Goal: Information Seeking & Learning: Check status

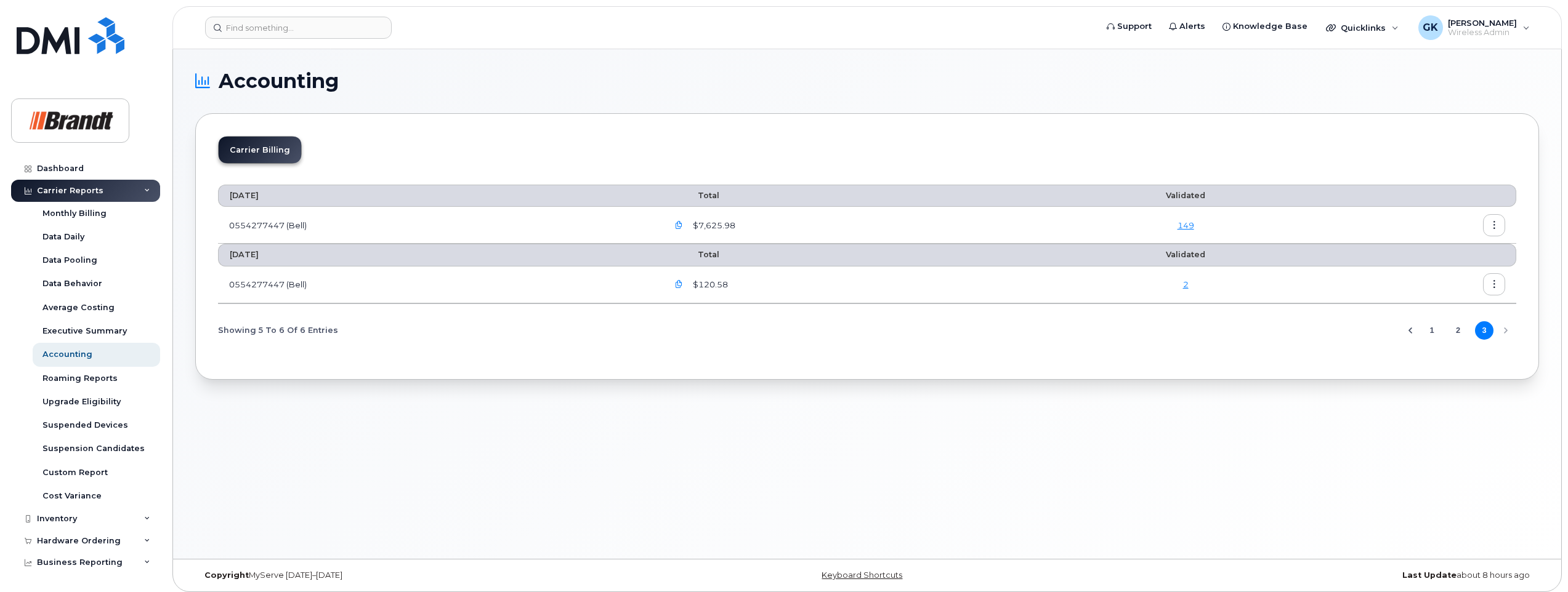
click at [683, 284] on icon "button" at bounding box center [679, 285] width 8 height 8
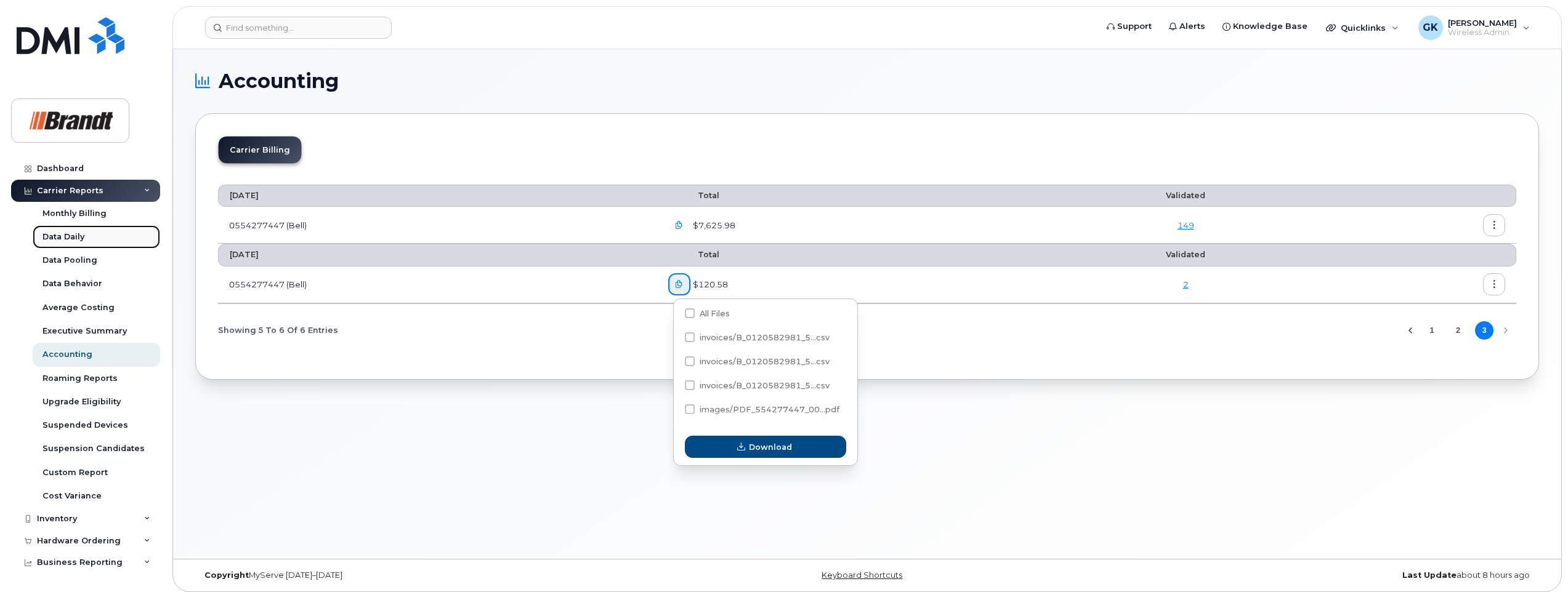
click at [74, 234] on div "Data Daily" at bounding box center [63, 237] width 42 height 11
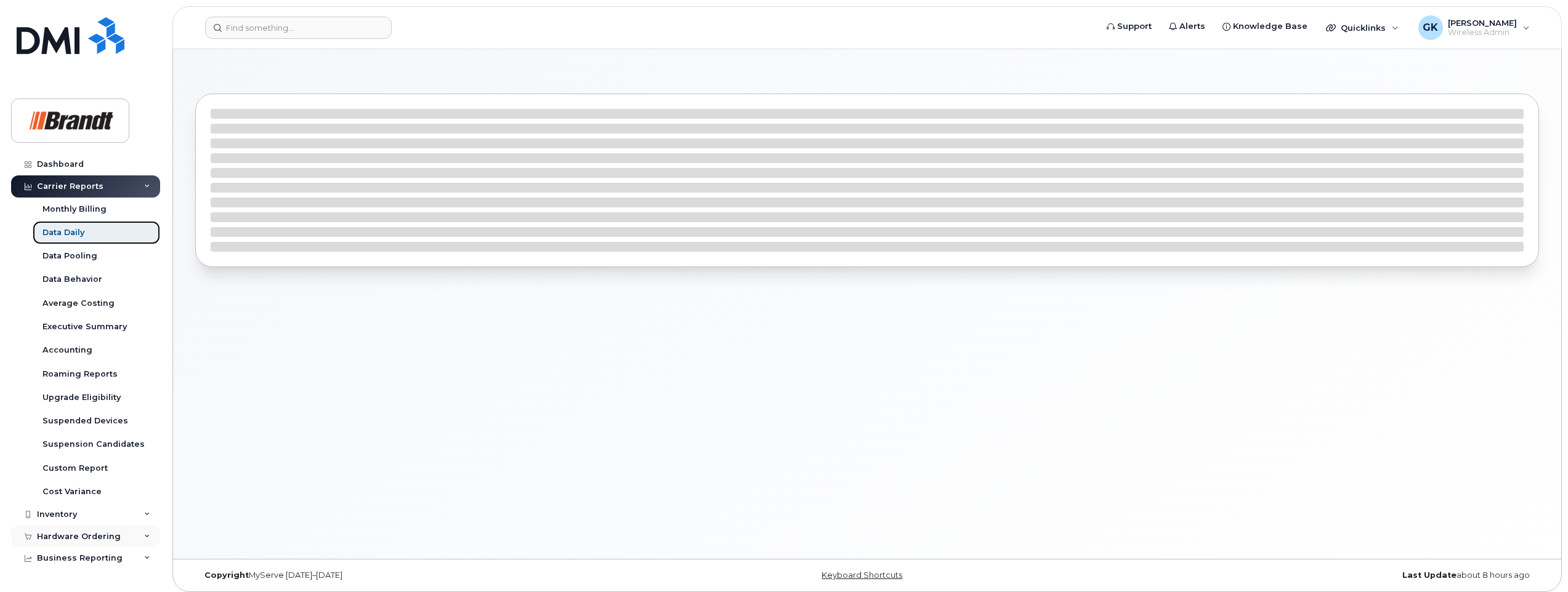
scroll to position [65, 0]
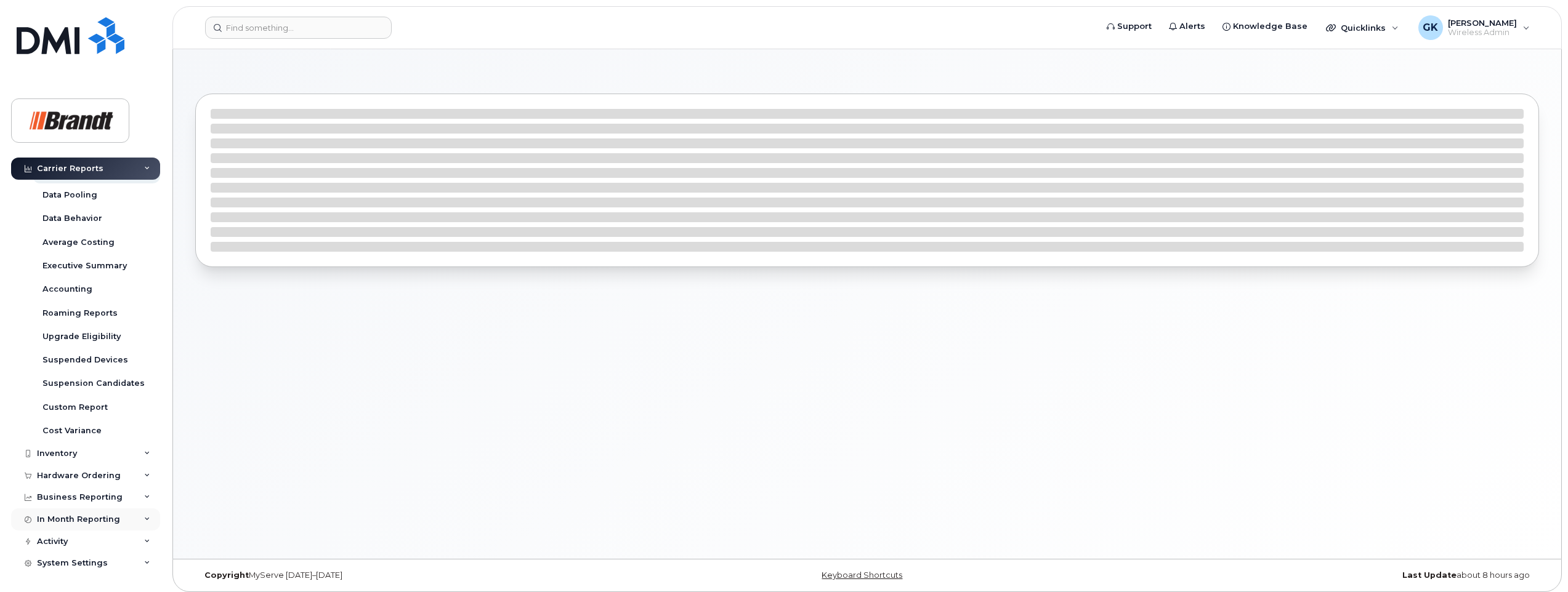
click at [144, 520] on icon at bounding box center [147, 519] width 7 height 7
click at [144, 448] on icon at bounding box center [147, 449] width 7 height 7
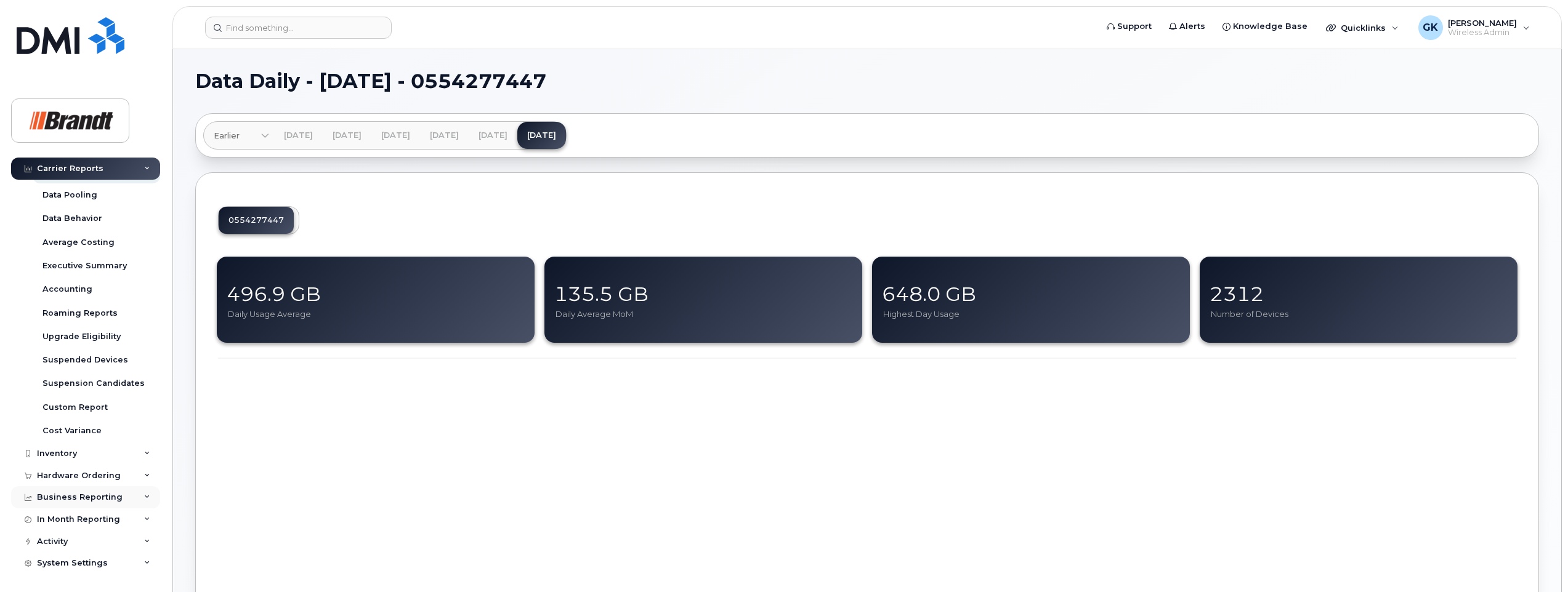
click at [146, 495] on icon at bounding box center [147, 497] width 7 height 7
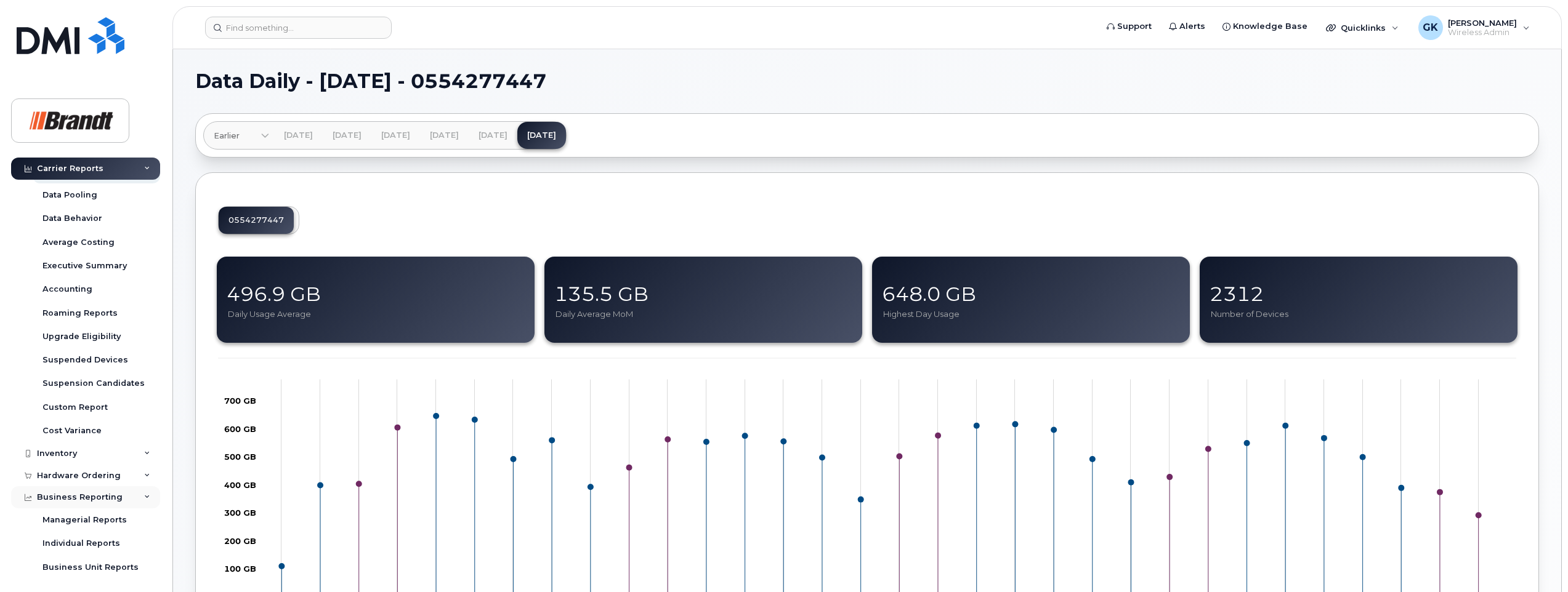
scroll to position [136, 0]
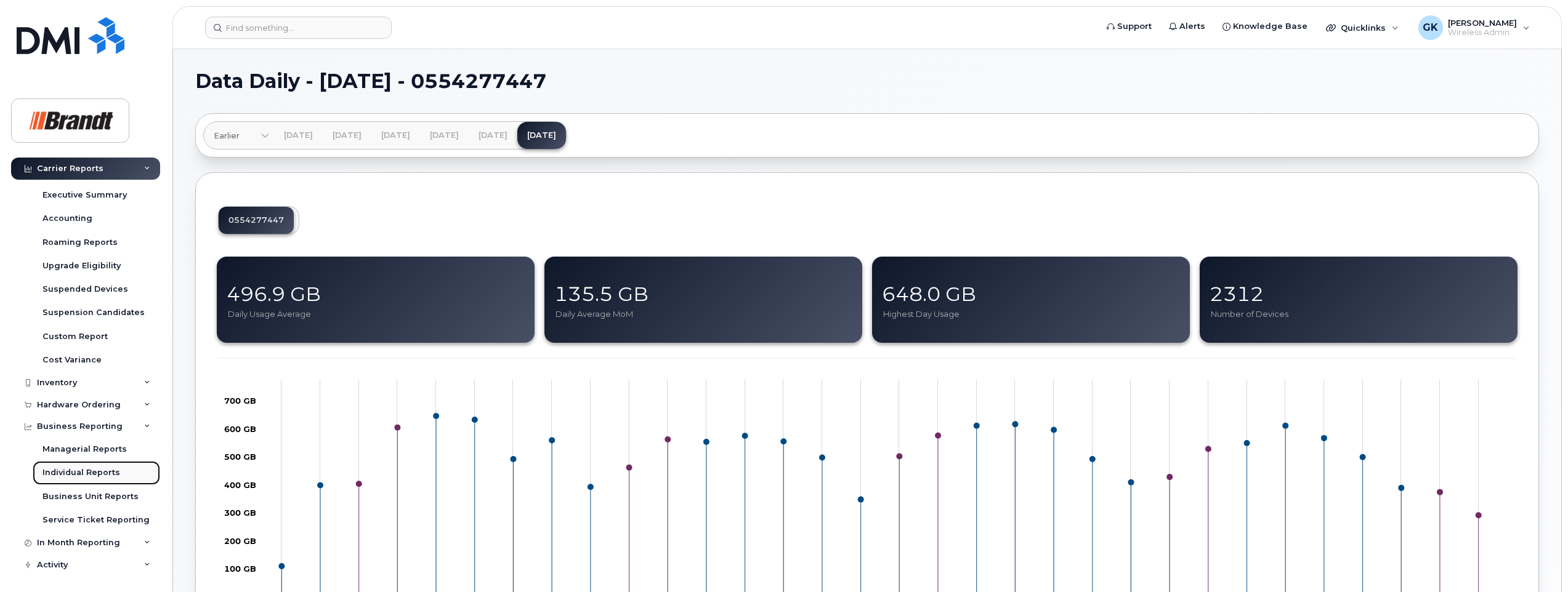
click at [79, 470] on div "Individual Reports" at bounding box center [81, 473] width 77 height 11
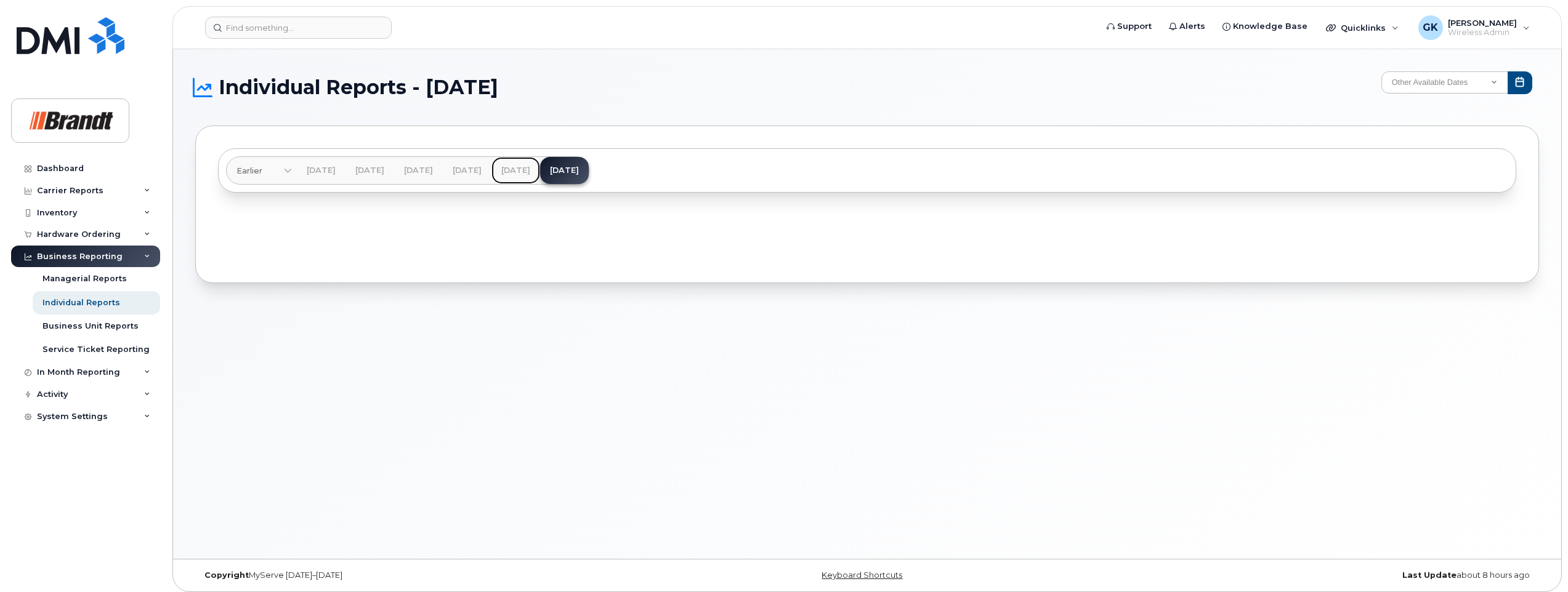
click at [540, 159] on link "[DATE]" at bounding box center [516, 170] width 48 height 27
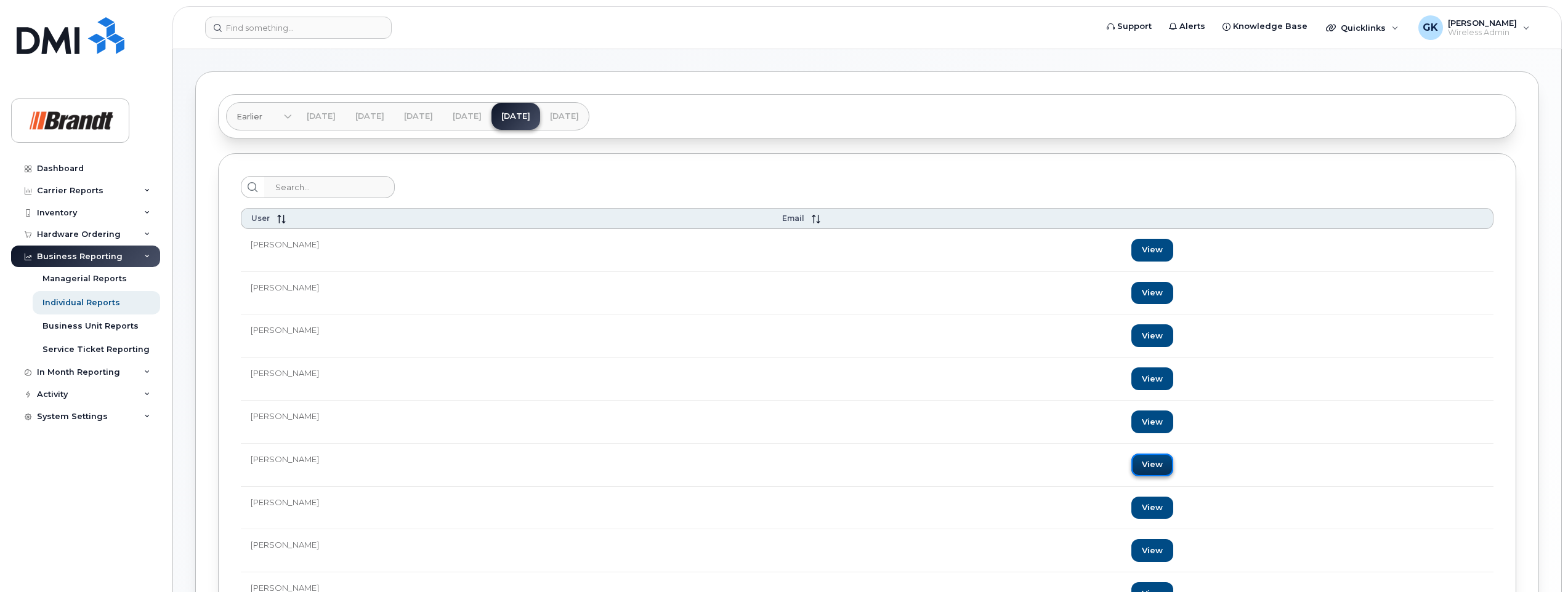
click at [1151, 461] on link "View" at bounding box center [1152, 465] width 42 height 22
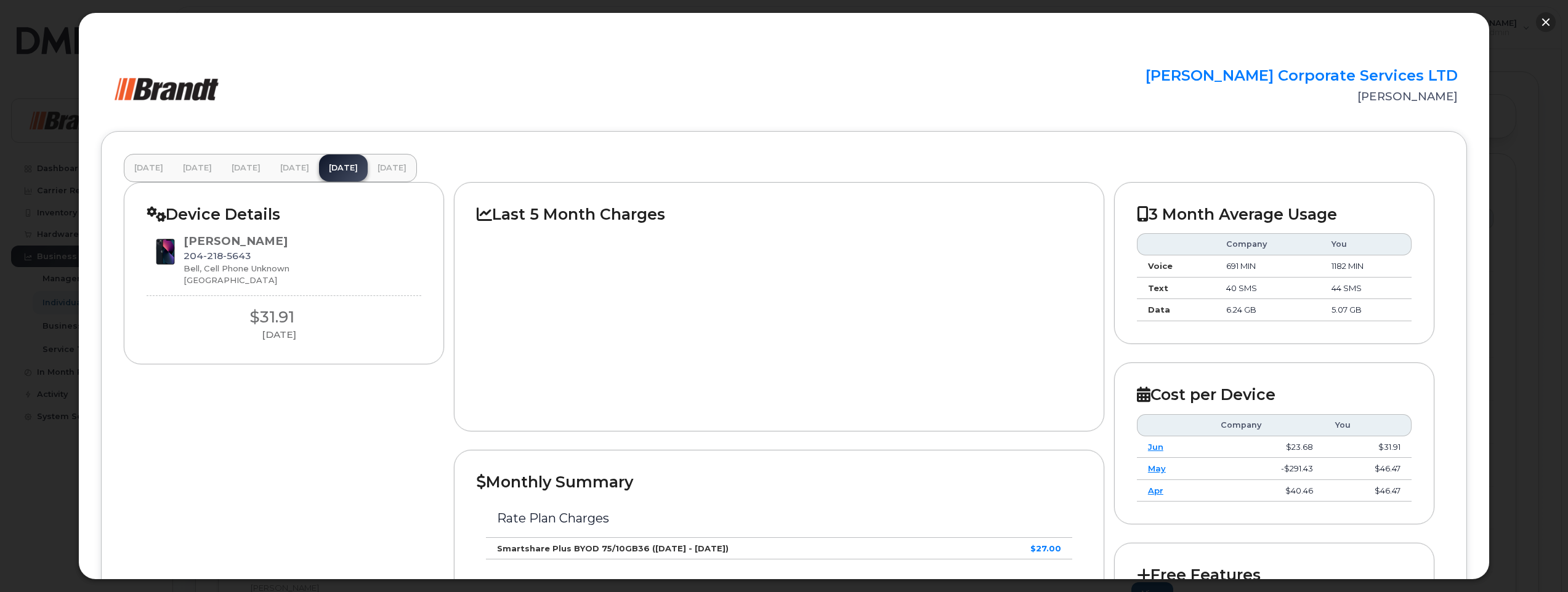
click at [1543, 22] on button "button" at bounding box center [1546, 21] width 20 height 20
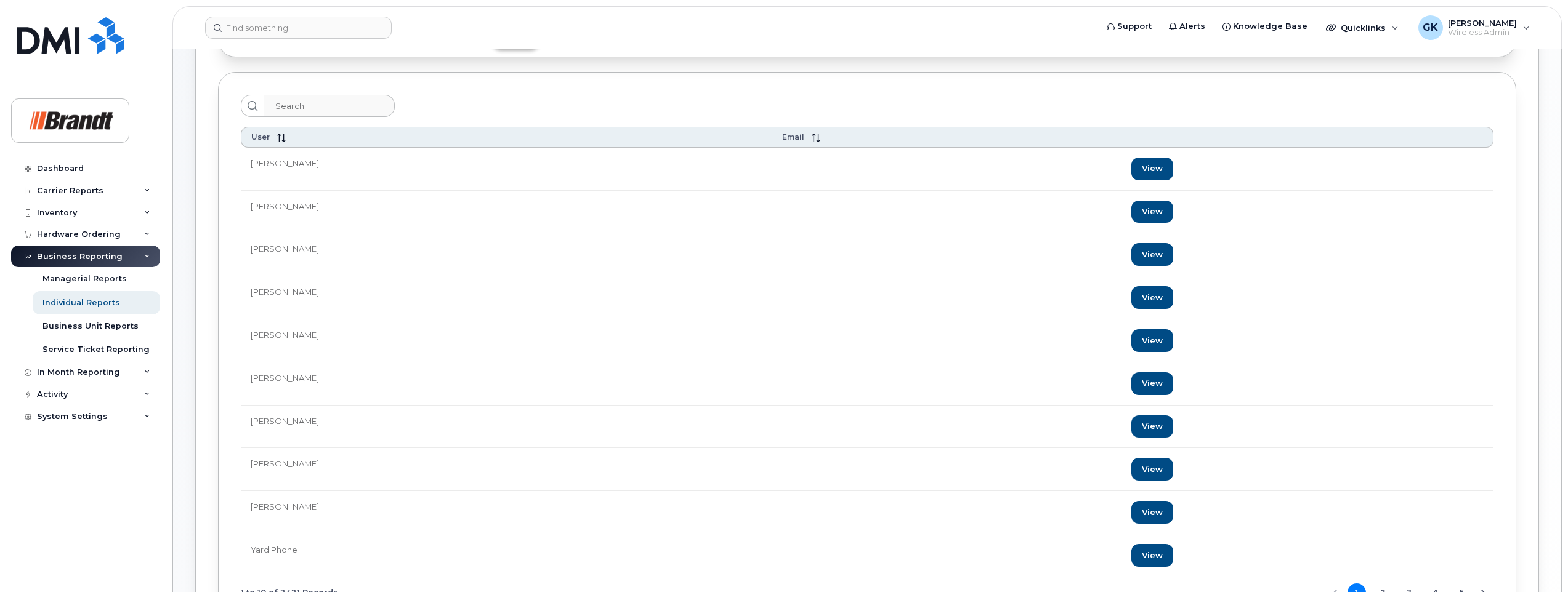
scroll to position [20, 0]
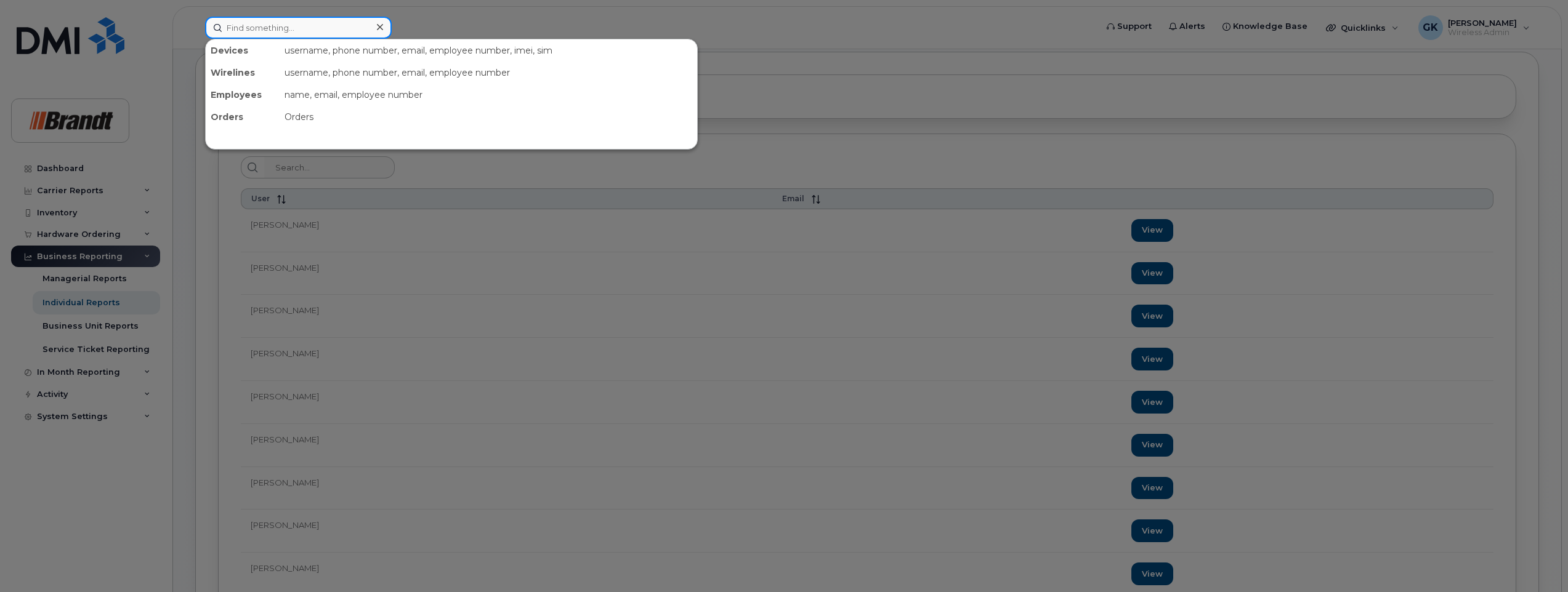
click at [295, 31] on input at bounding box center [298, 28] width 186 height 22
click at [517, 172] on div at bounding box center [784, 296] width 1568 height 592
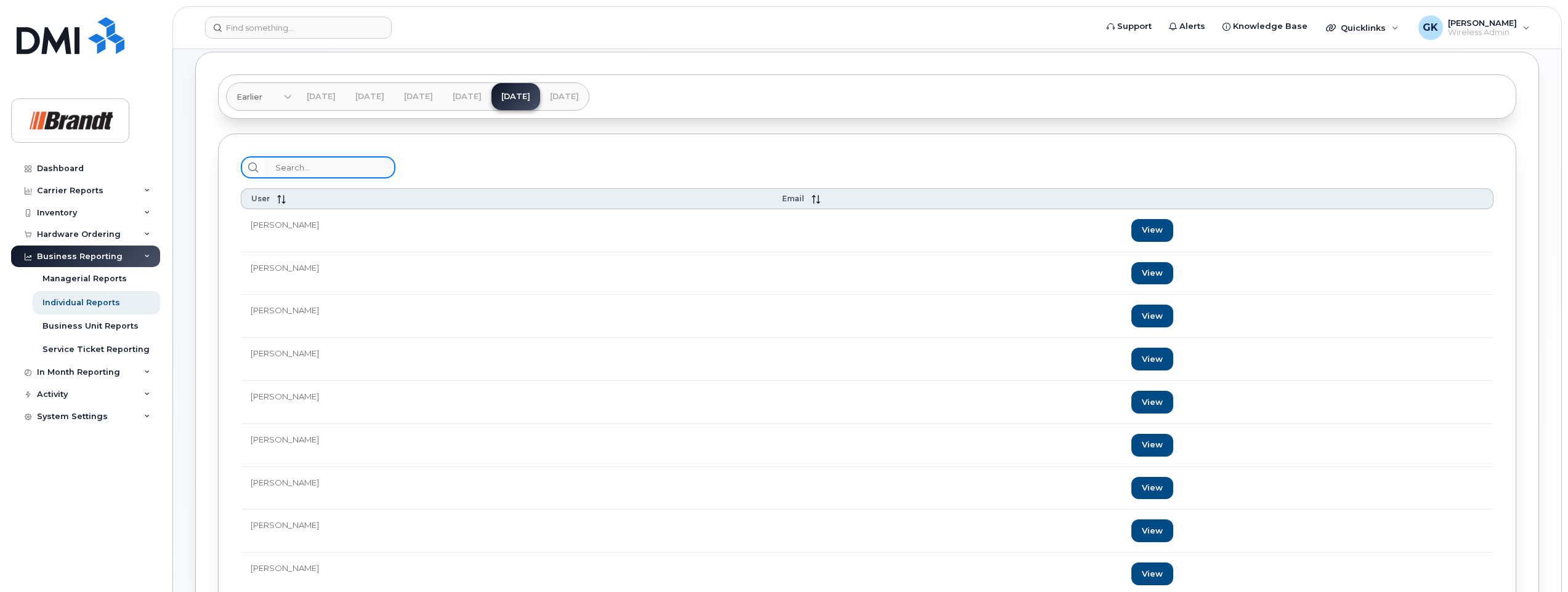
click at [323, 168] on input "search" at bounding box center [330, 168] width 131 height 22
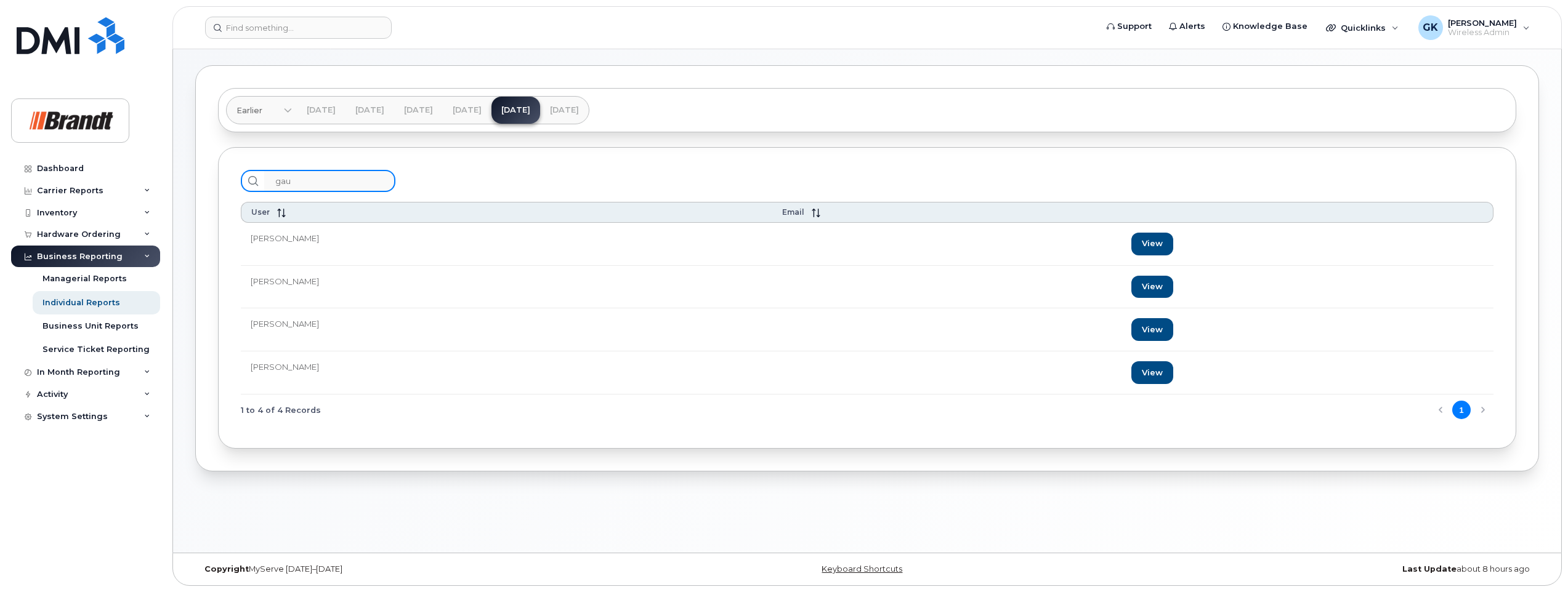
scroll to position [7, 0]
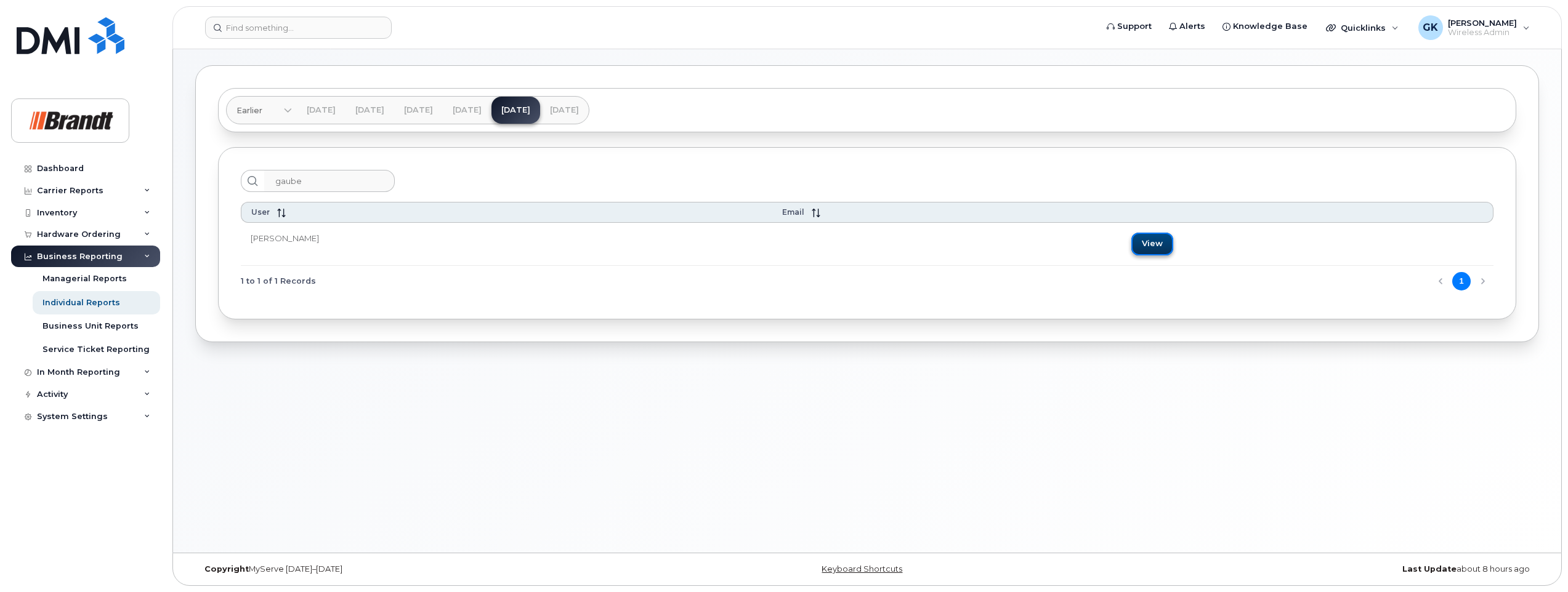
click at [1131, 241] on link "View" at bounding box center [1152, 244] width 42 height 22
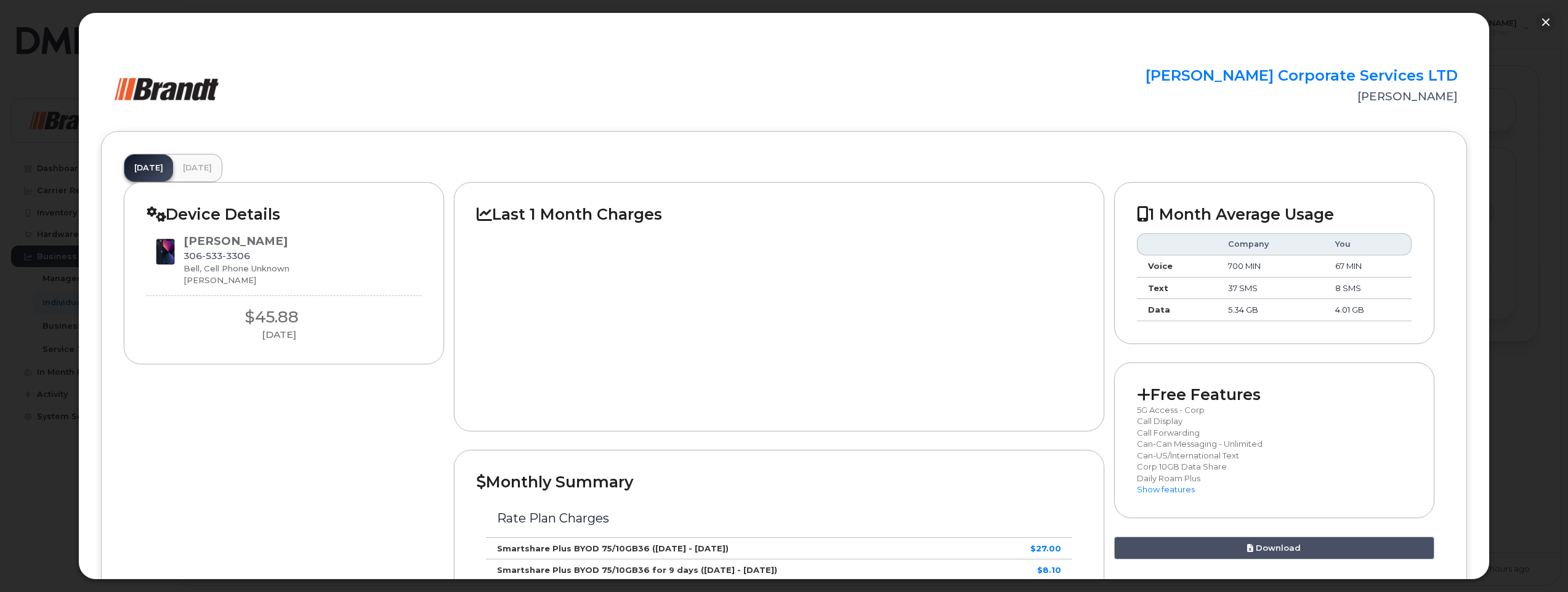
scroll to position [0, 0]
click at [1545, 21] on button "button" at bounding box center [1546, 21] width 20 height 20
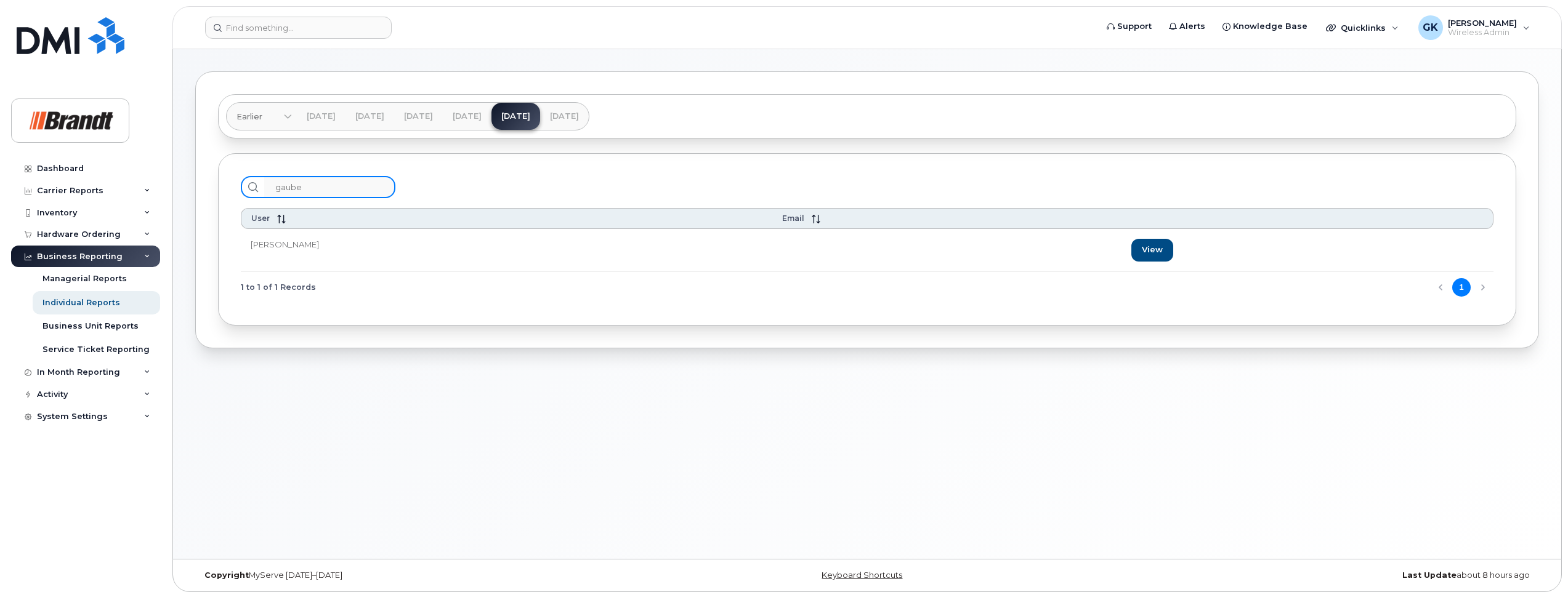
drag, startPoint x: 312, startPoint y: 188, endPoint x: 232, endPoint y: 184, distance: 80.1
click at [232, 184] on div "gaube User Email [PERSON_NAME] View 1 to 1 of 1 Records 1" at bounding box center [867, 239] width 1299 height 172
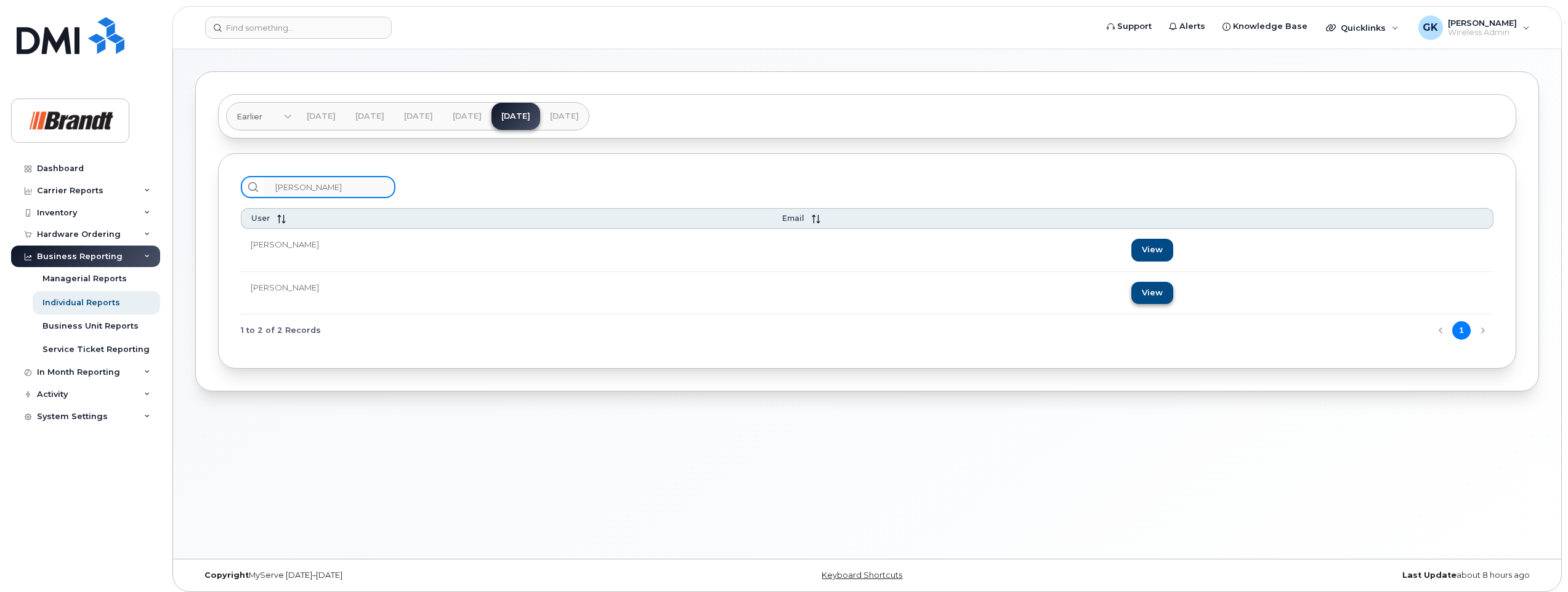
type input "[PERSON_NAME]"
click at [1131, 289] on link "View" at bounding box center [1152, 293] width 42 height 22
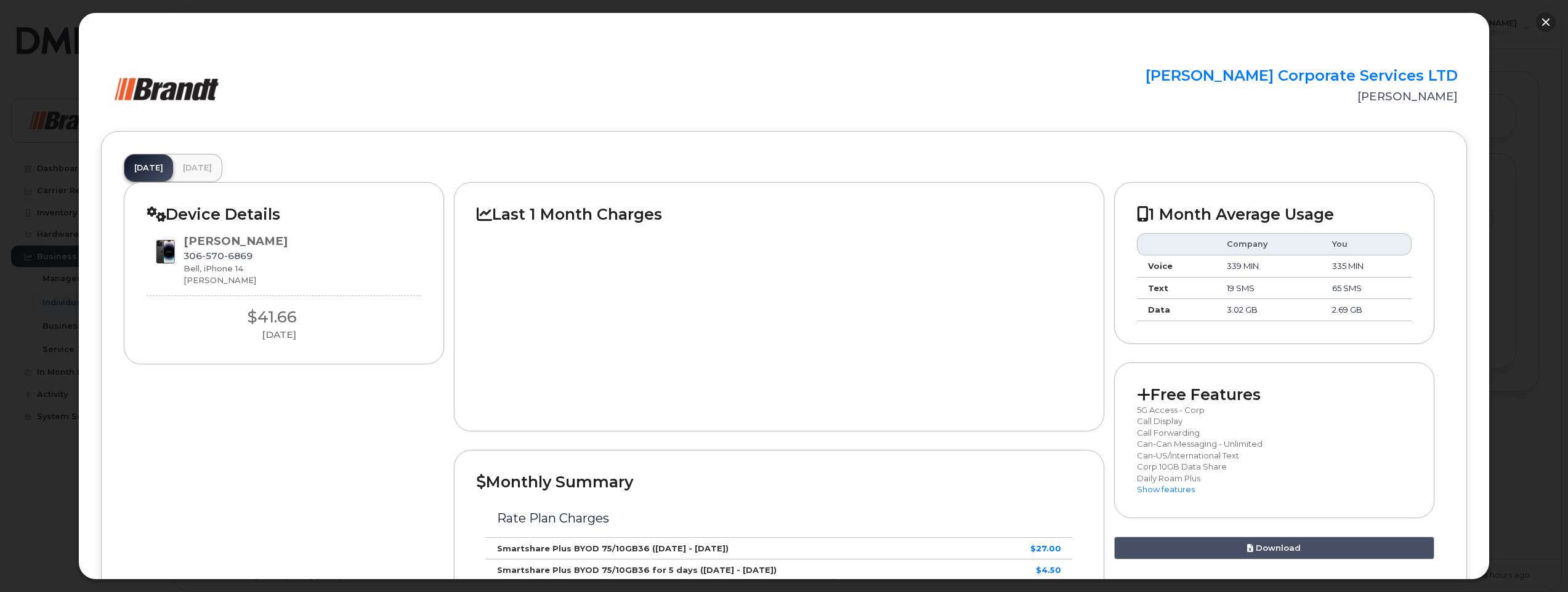
click at [1547, 20] on button "button" at bounding box center [1546, 21] width 20 height 20
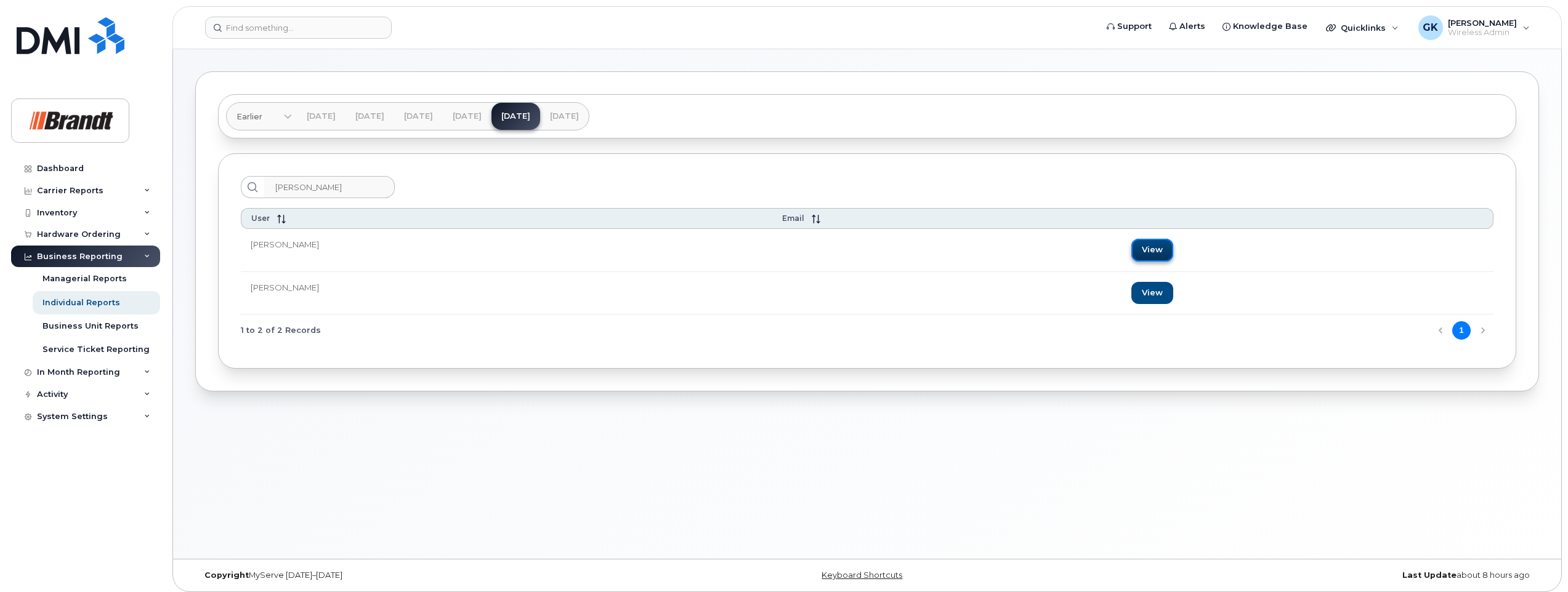
click at [1131, 246] on link "View" at bounding box center [1152, 250] width 42 height 22
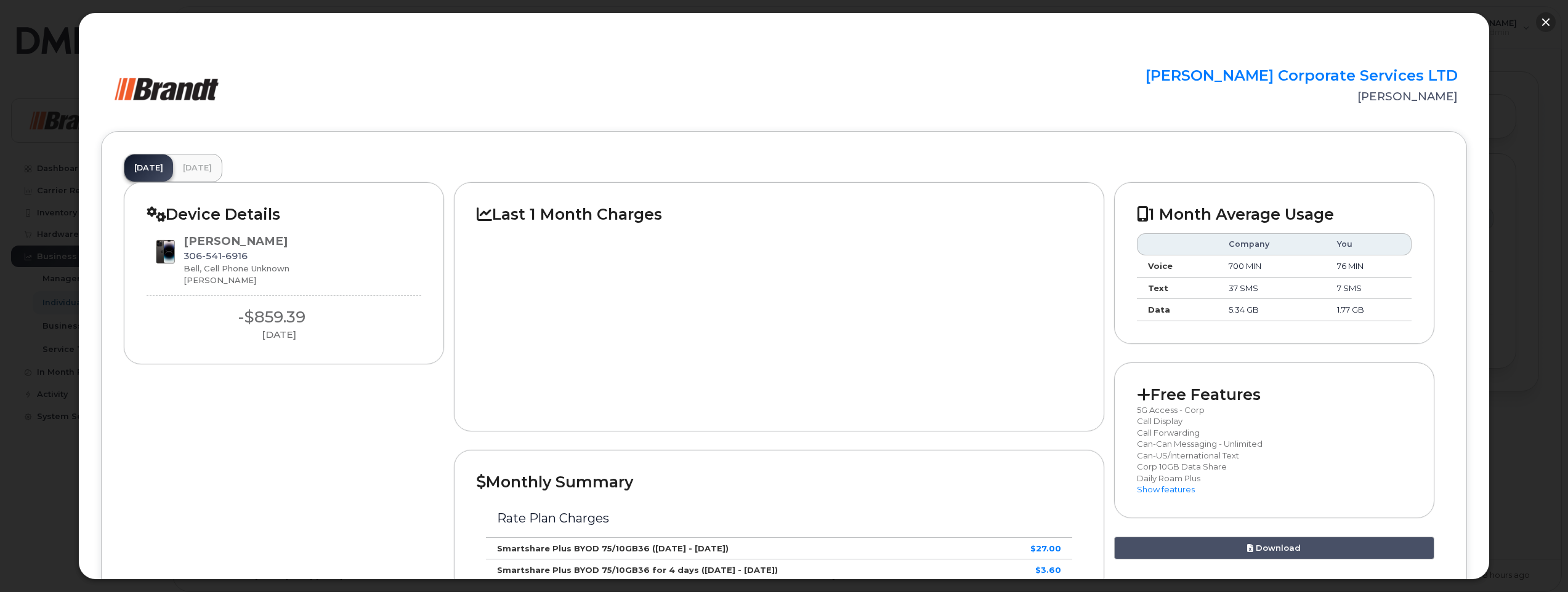
click at [1544, 22] on button "button" at bounding box center [1546, 21] width 20 height 20
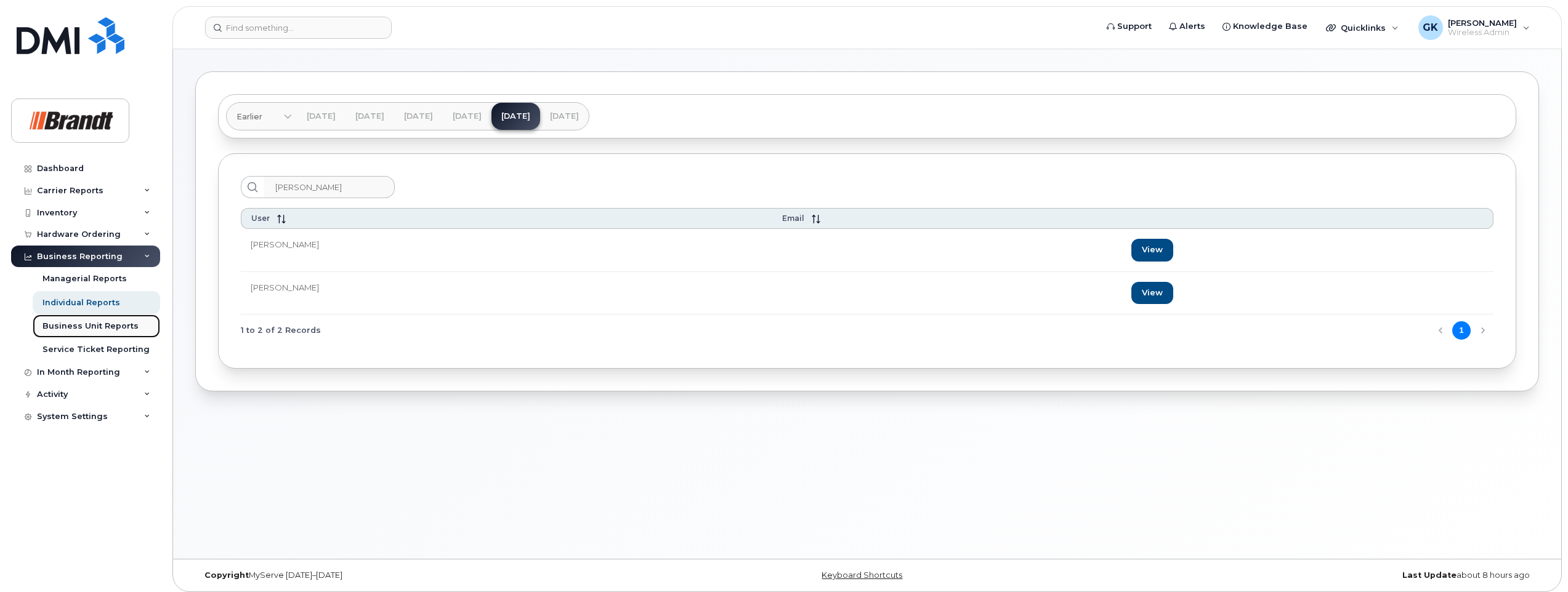
click at [111, 327] on div "Business Unit Reports" at bounding box center [90, 327] width 96 height 11
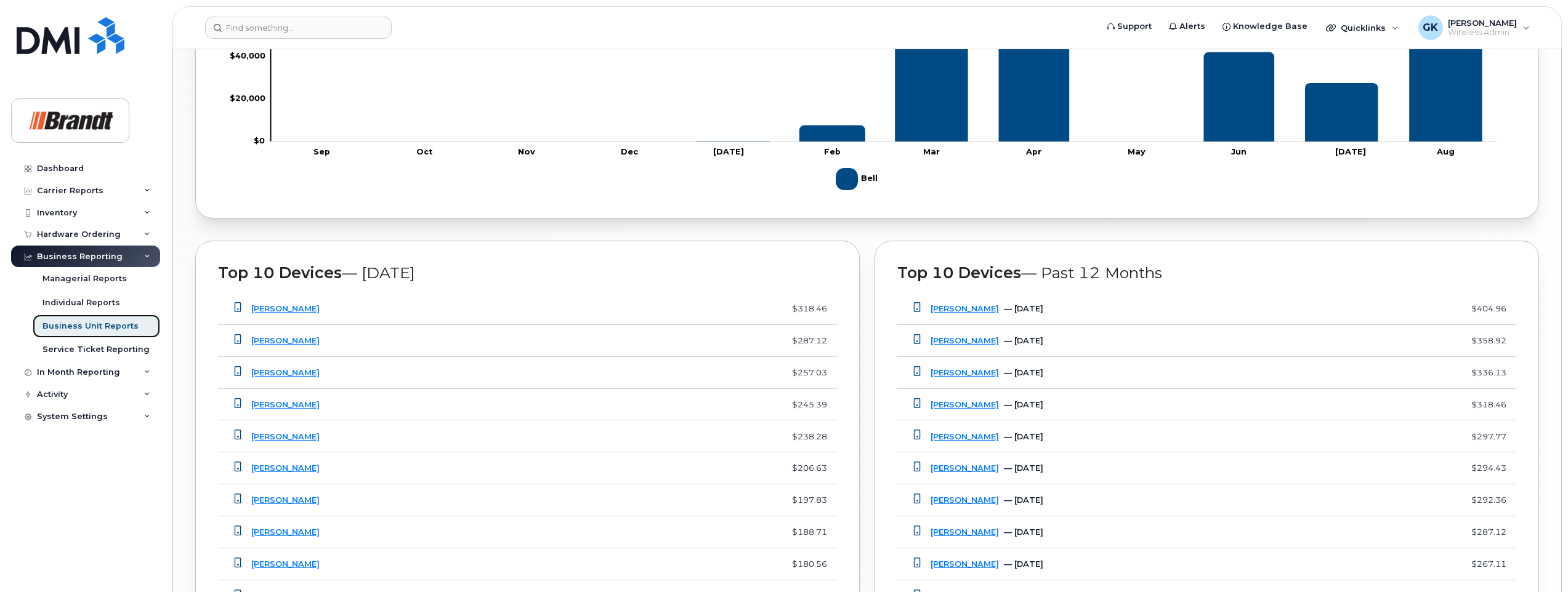
scroll to position [922, 0]
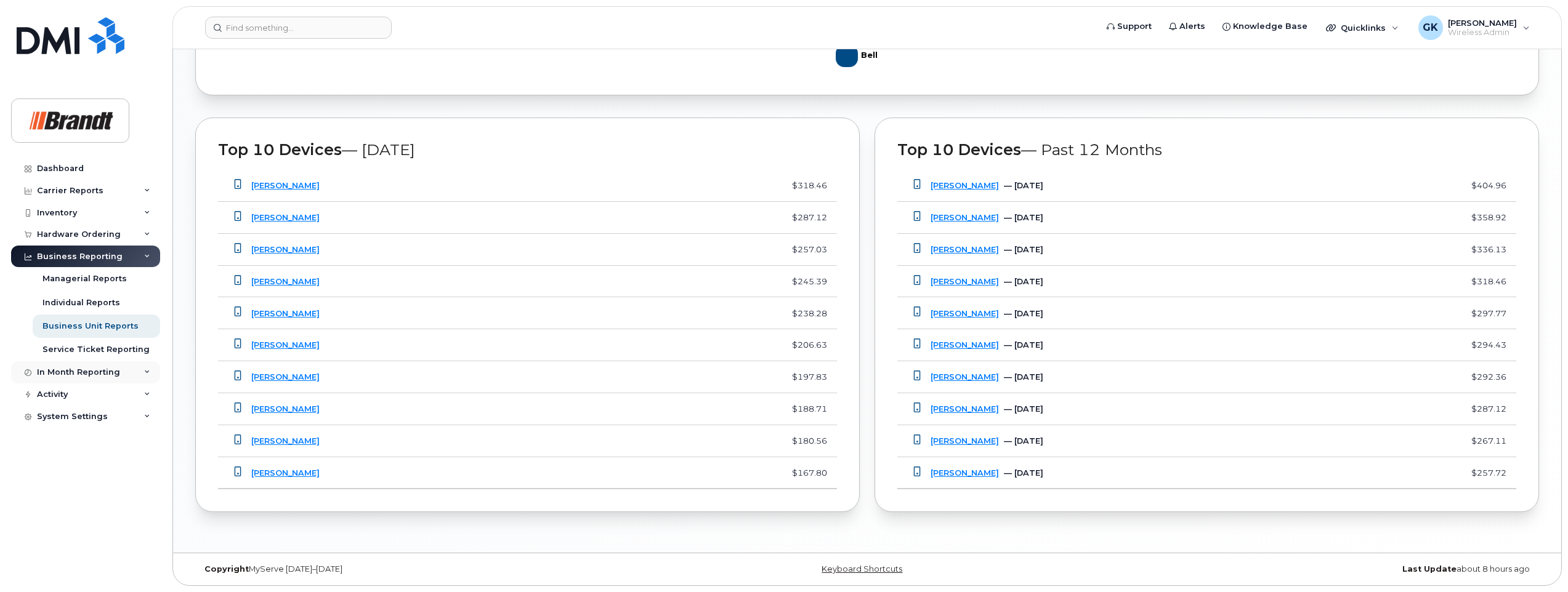
click at [106, 372] on div "In Month Reporting" at bounding box center [78, 372] width 83 height 10
click at [80, 393] on div "Data Usage" at bounding box center [67, 396] width 49 height 11
click at [69, 391] on div "Data Usage" at bounding box center [67, 396] width 49 height 11
click at [278, 312] on link "[PERSON_NAME]" at bounding box center [285, 314] width 68 height 9
click at [286, 218] on link "[PERSON_NAME]" at bounding box center [285, 218] width 68 height 9
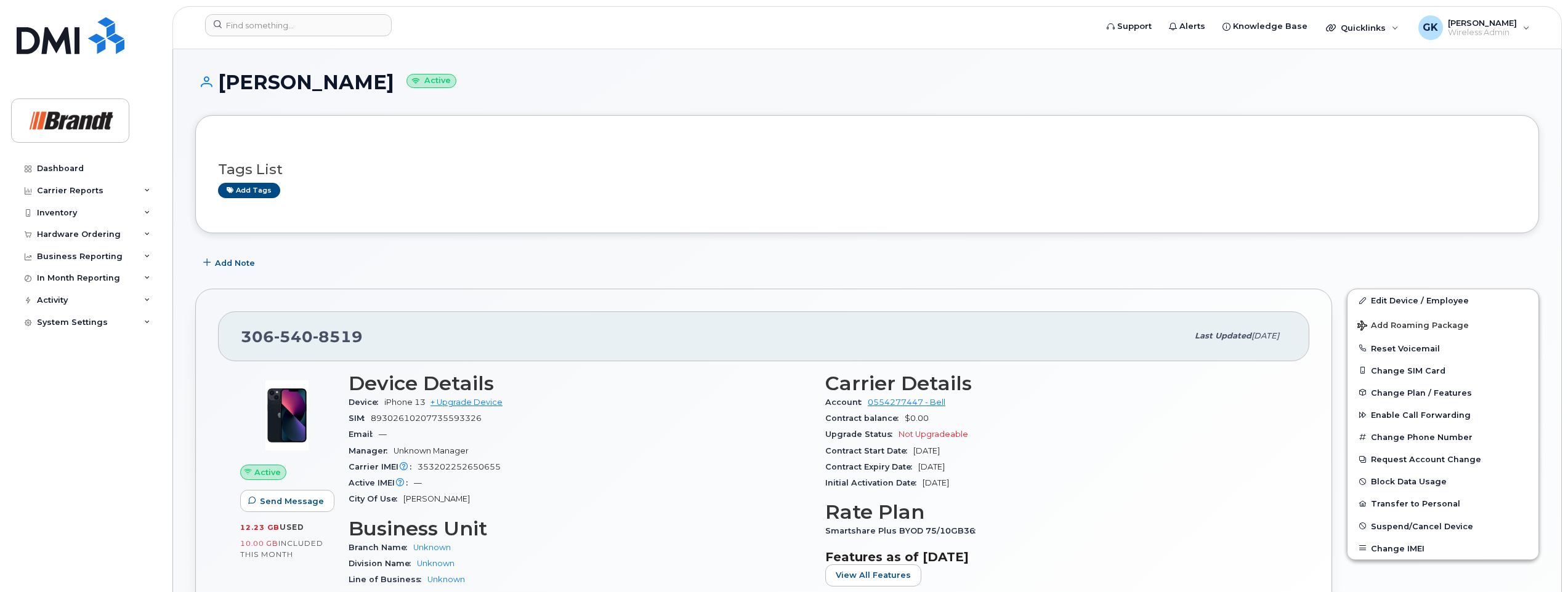
scroll to position [123, 0]
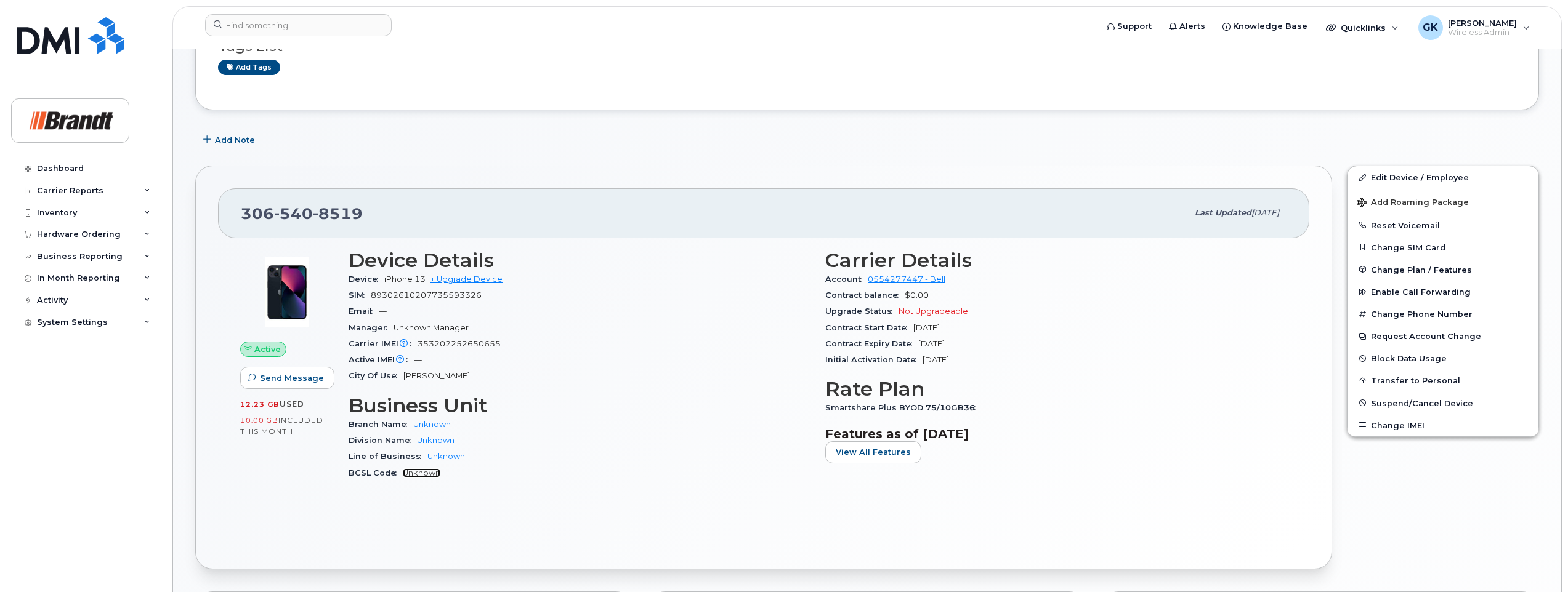
click at [425, 472] on link "Unknown" at bounding box center [422, 473] width 37 height 9
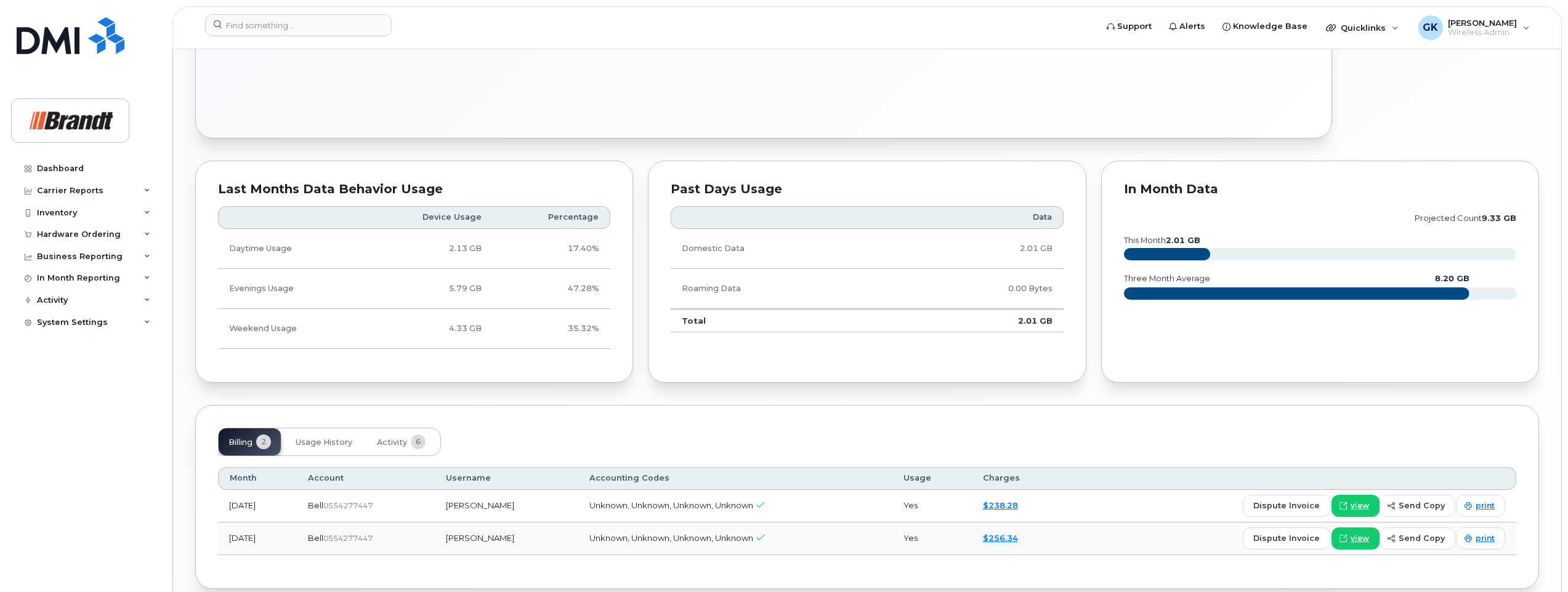
scroll to position [612, 0]
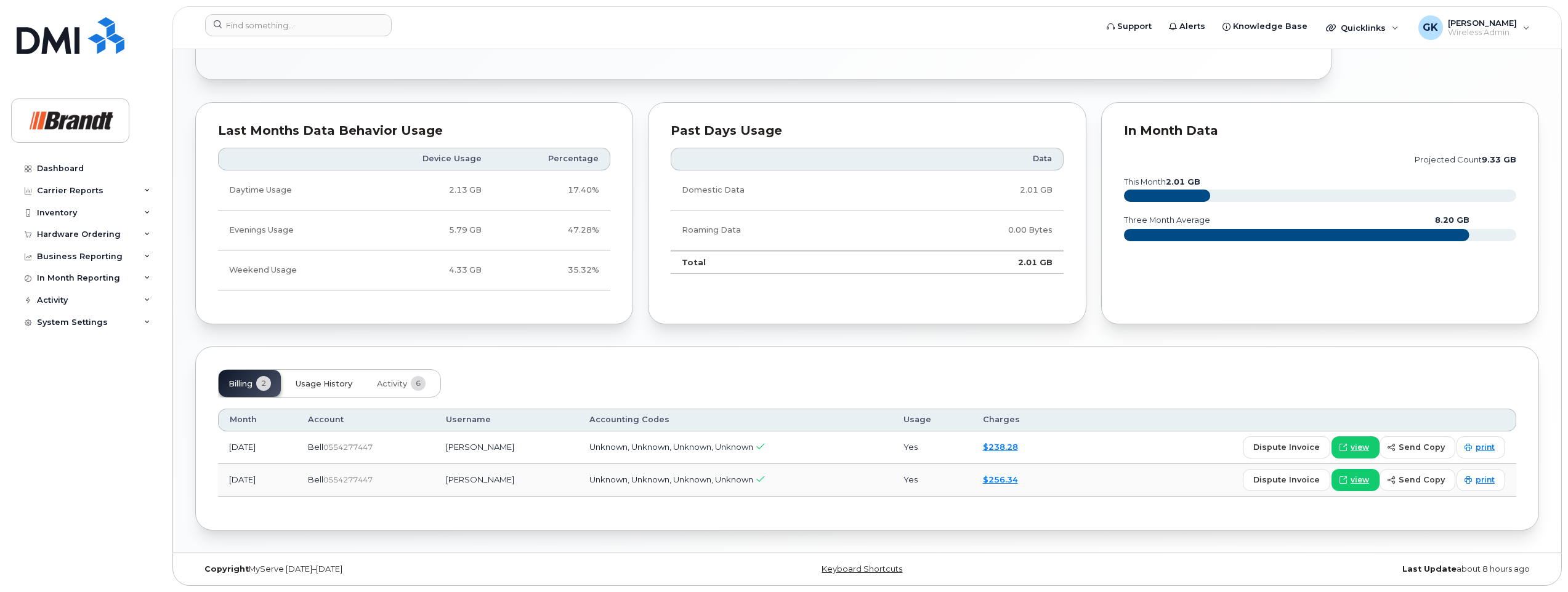
click at [342, 380] on span "Usage History" at bounding box center [324, 384] width 57 height 10
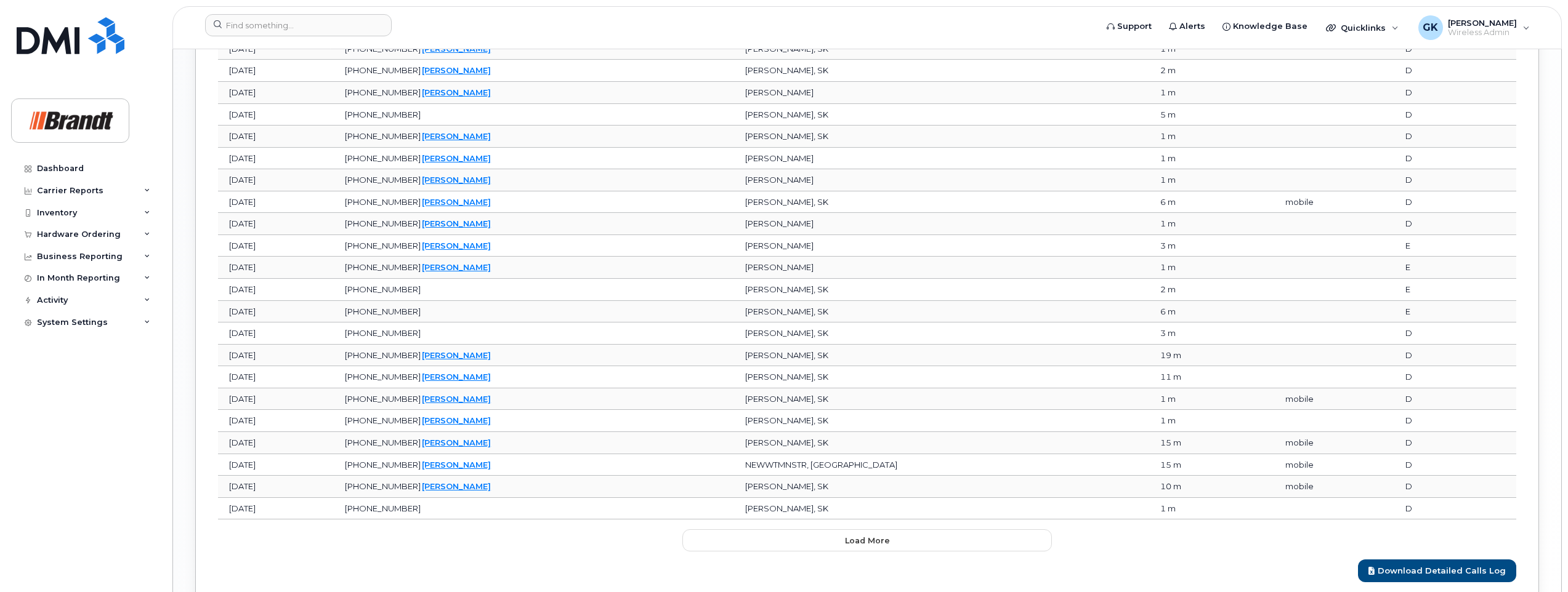
scroll to position [1413, 0]
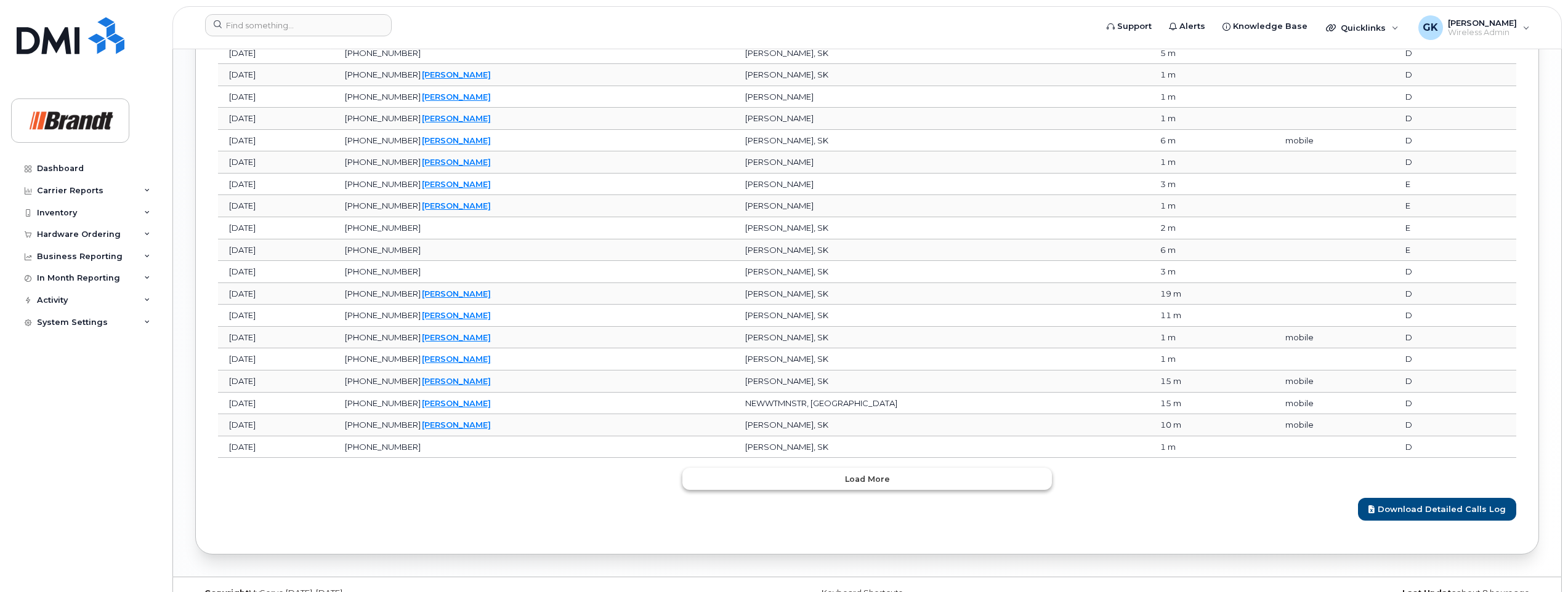
click at [837, 478] on button "Load more" at bounding box center [867, 479] width 370 height 22
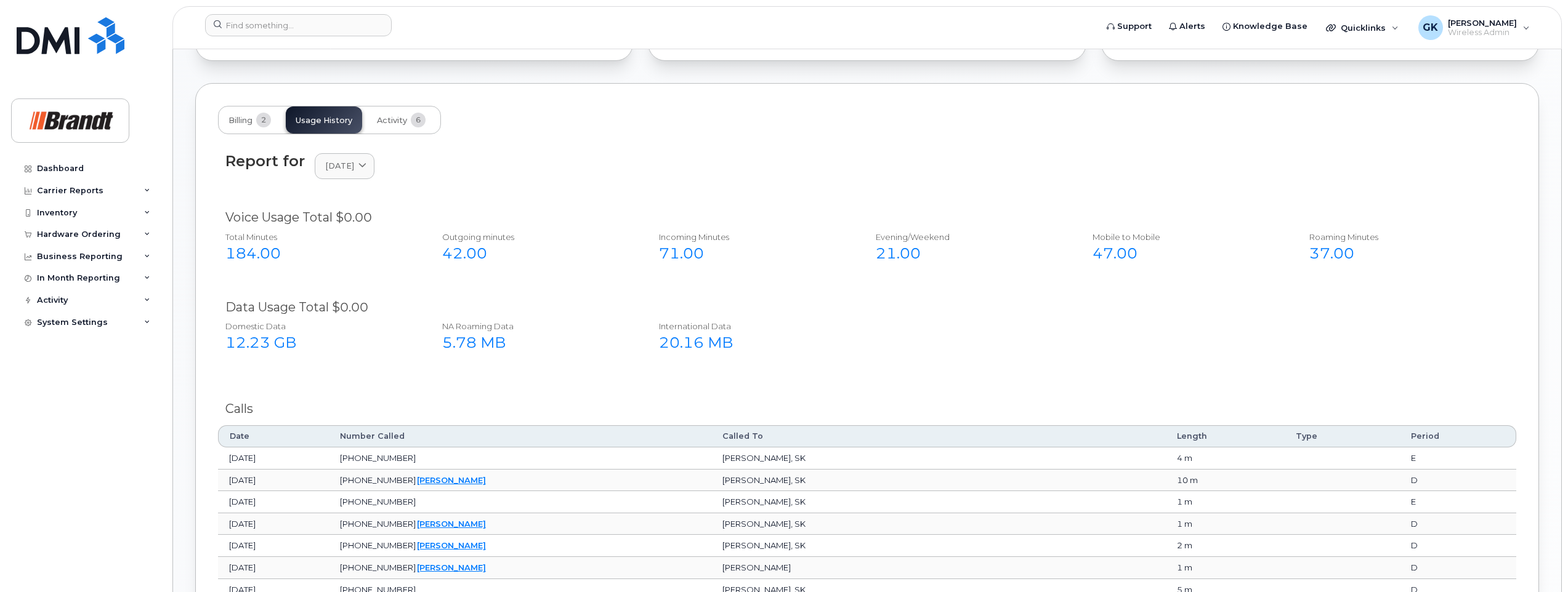
scroll to position [814, 0]
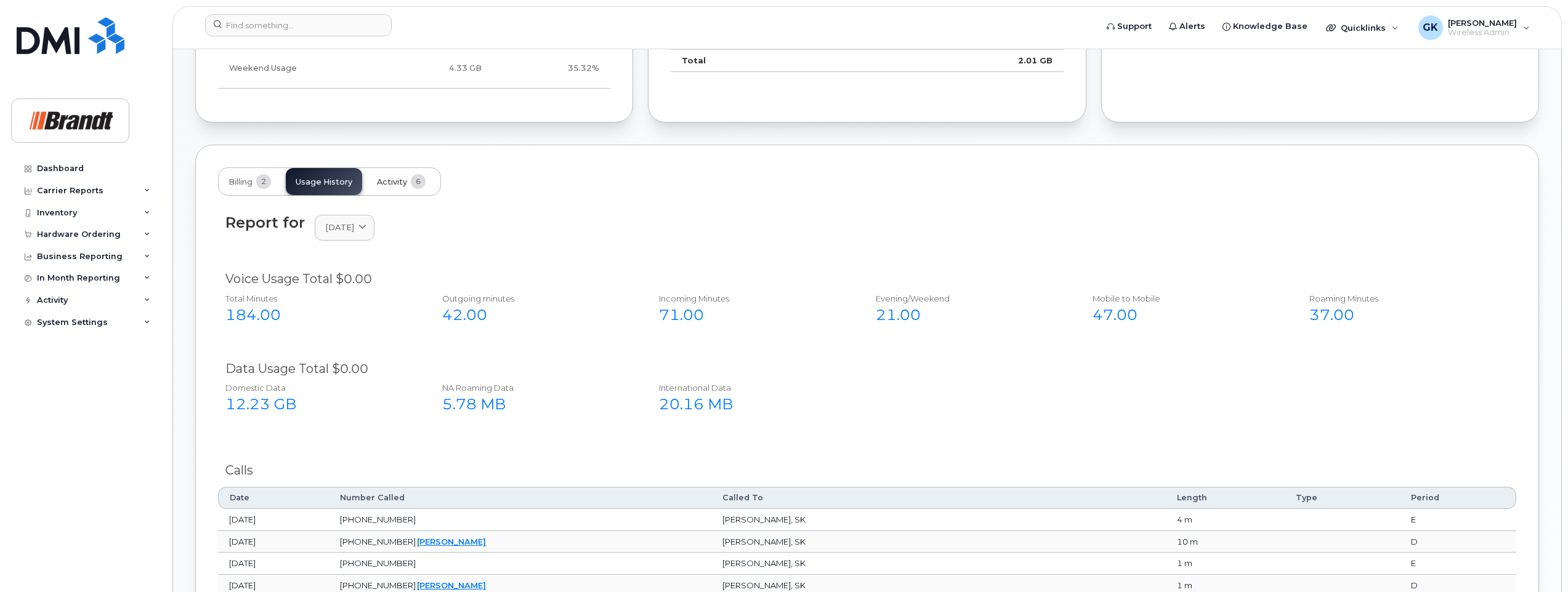
click at [393, 180] on span "Activity" at bounding box center [392, 182] width 30 height 10
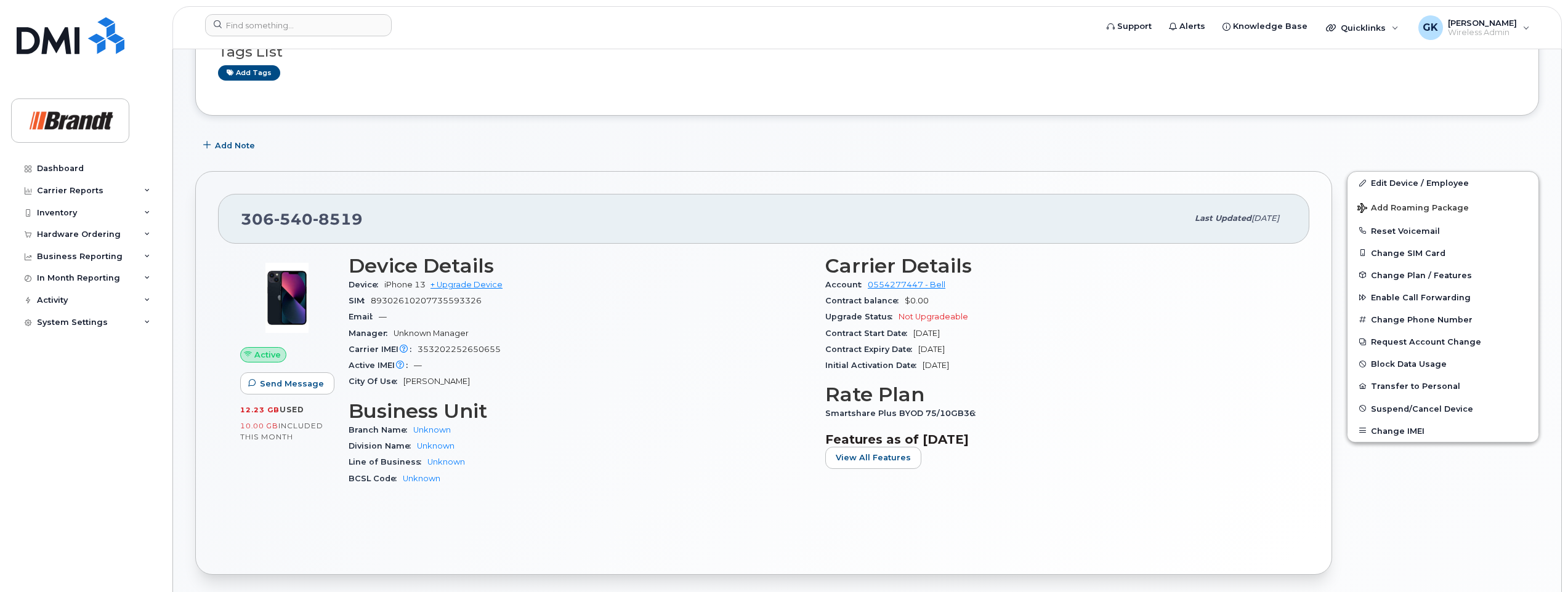
scroll to position [0, 0]
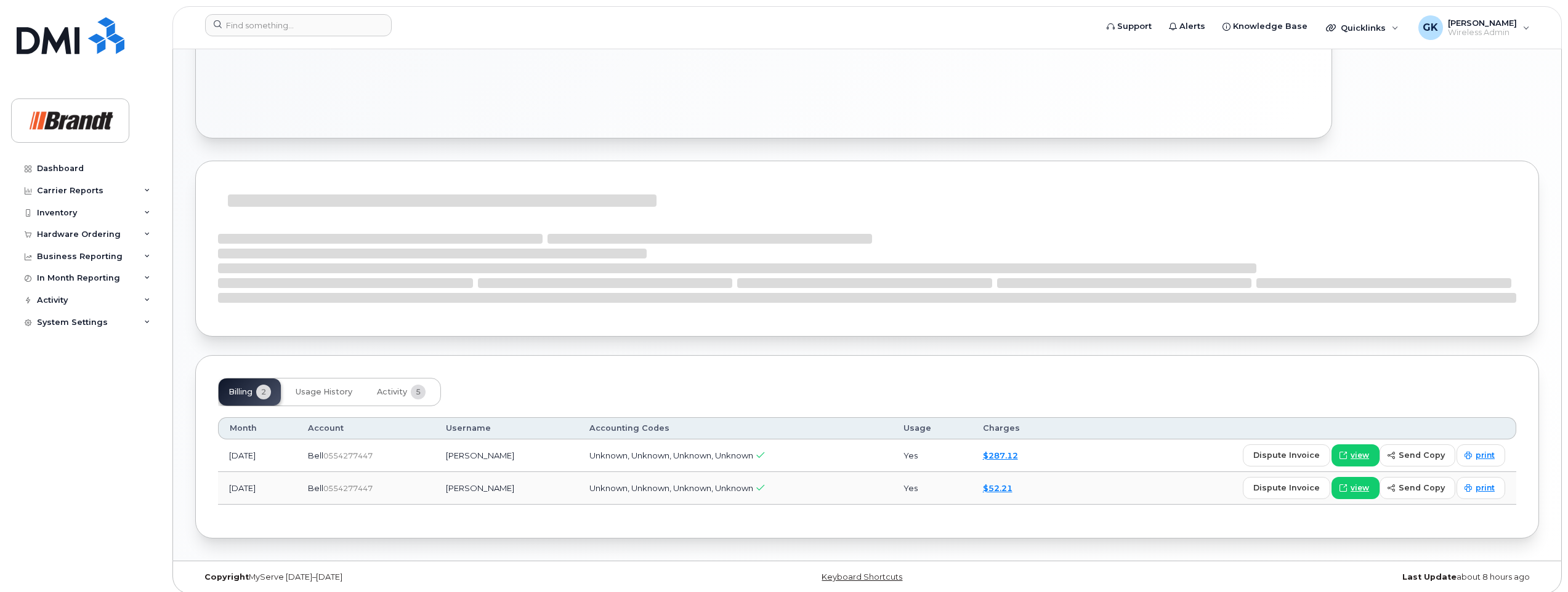
scroll to position [562, 0]
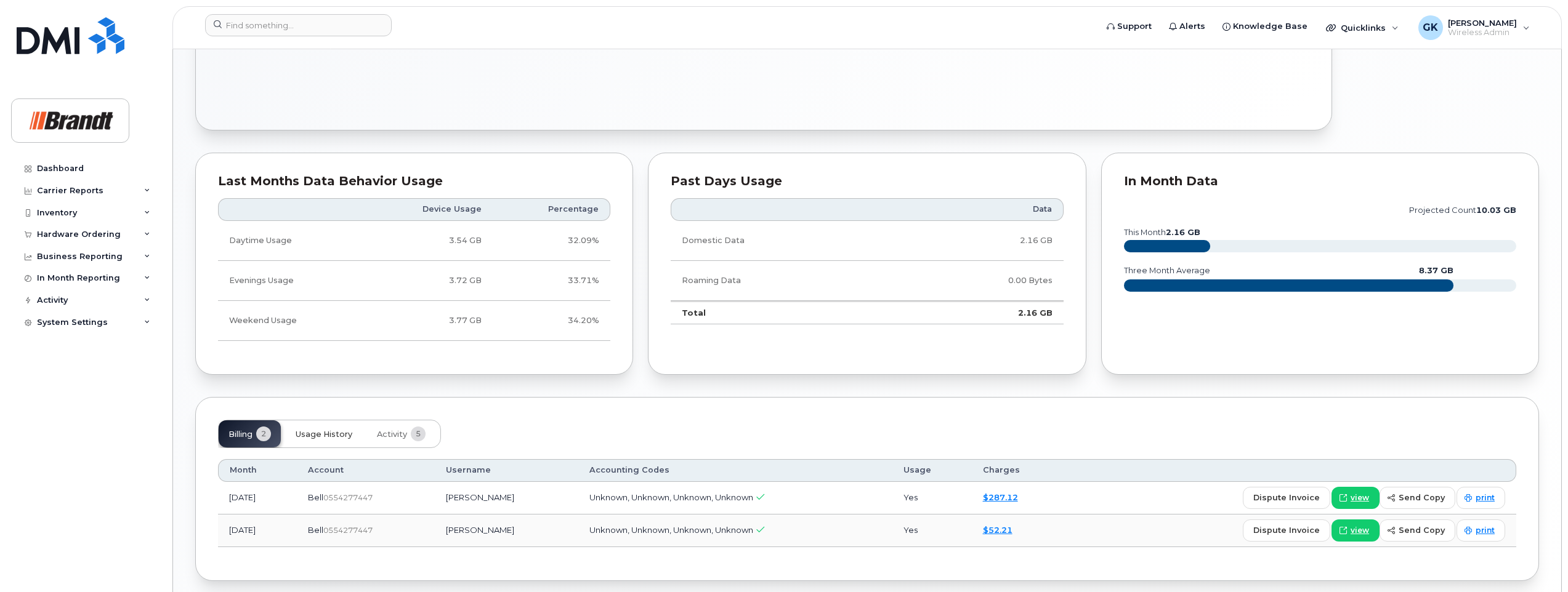
click at [328, 434] on span "Usage History" at bounding box center [324, 435] width 57 height 10
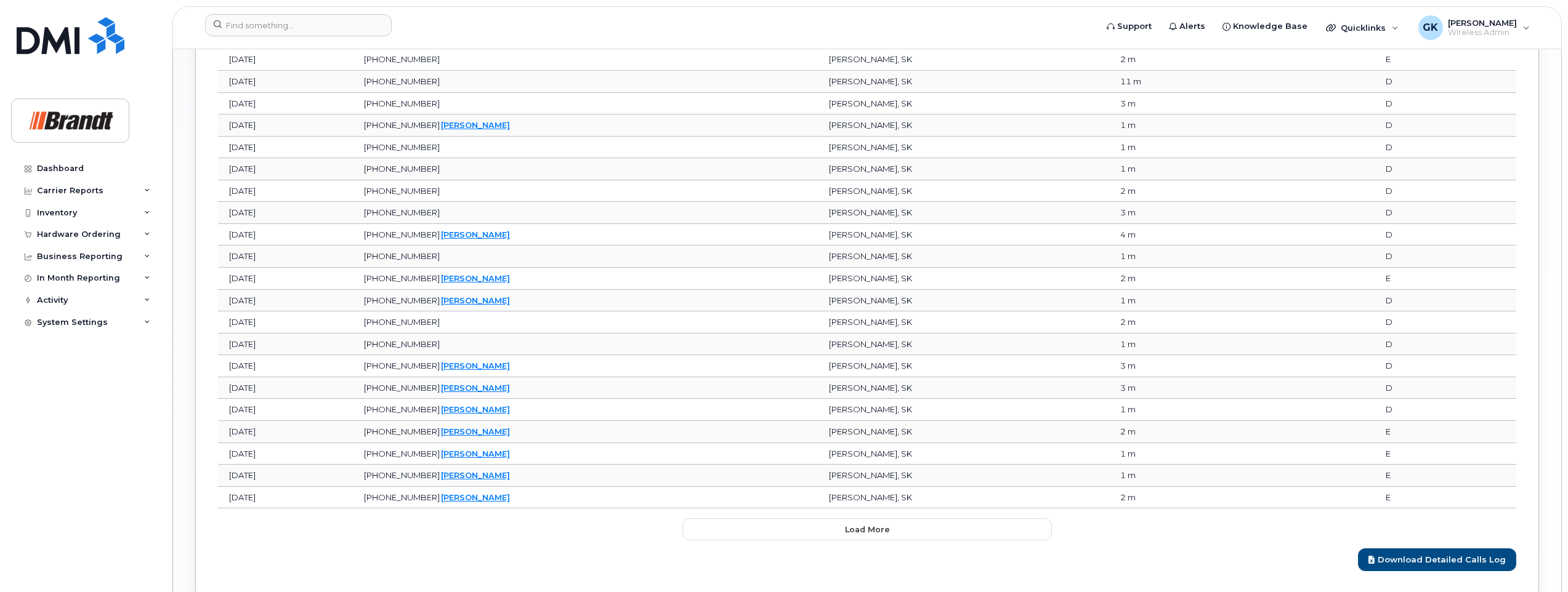
scroll to position [1424, 0]
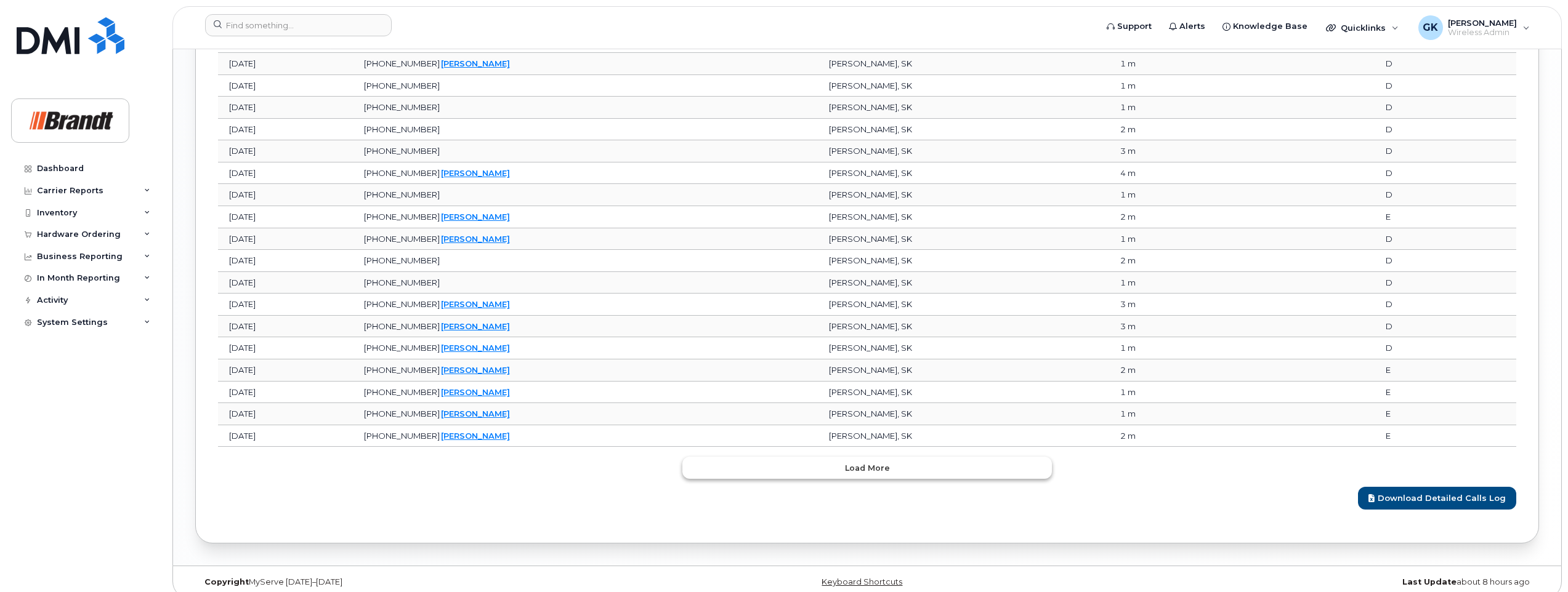
click at [829, 471] on button "Load more" at bounding box center [867, 468] width 370 height 22
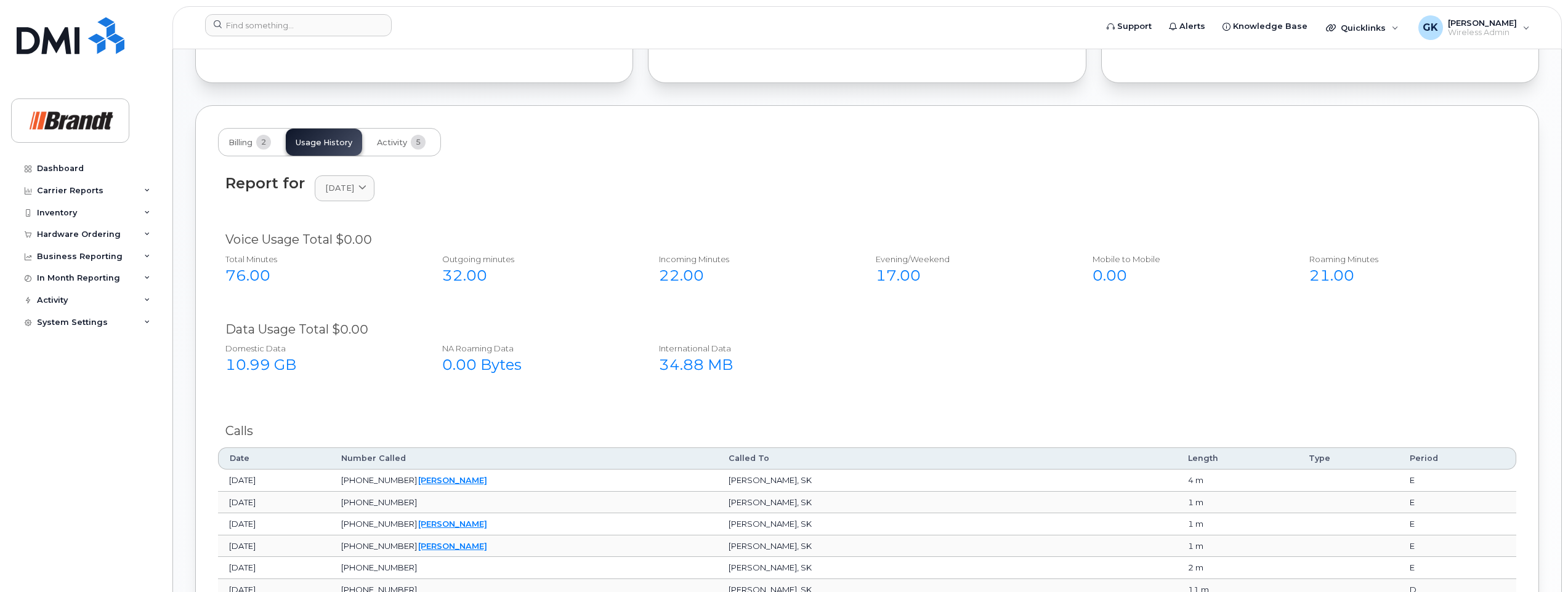
scroll to position [608, 0]
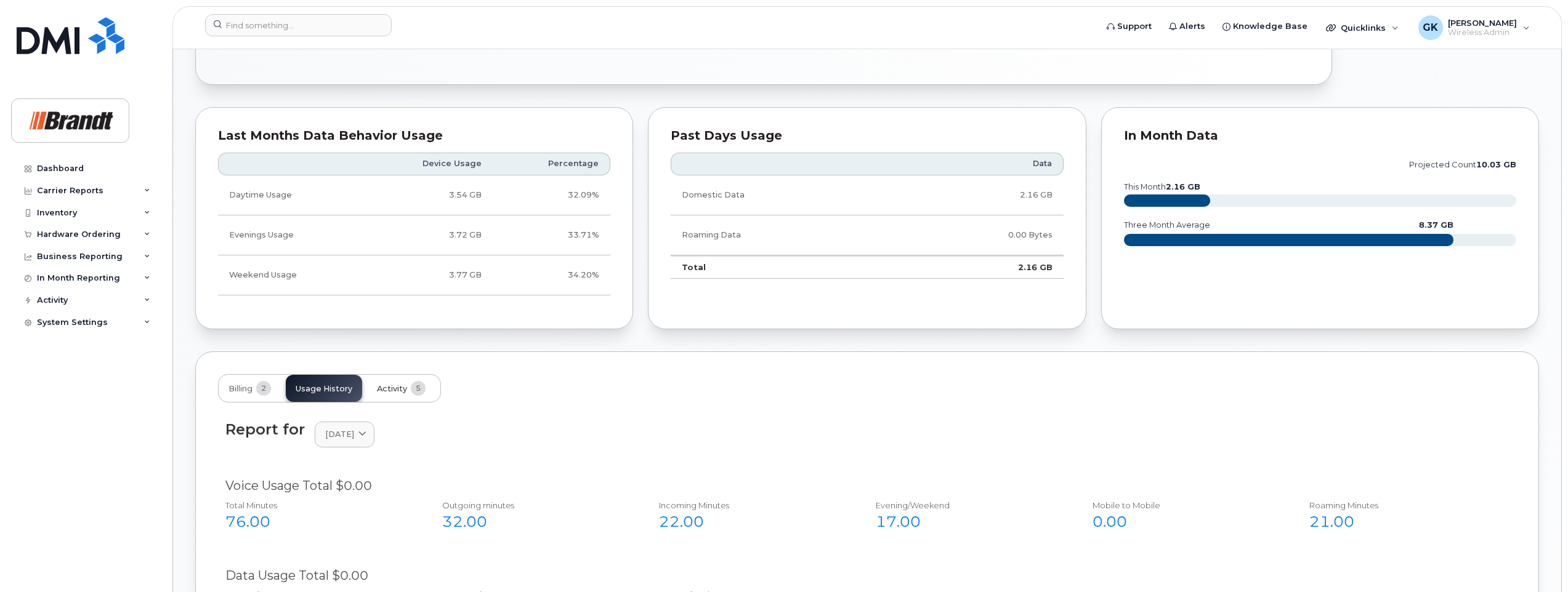
click at [394, 384] on span "Activity" at bounding box center [392, 389] width 30 height 10
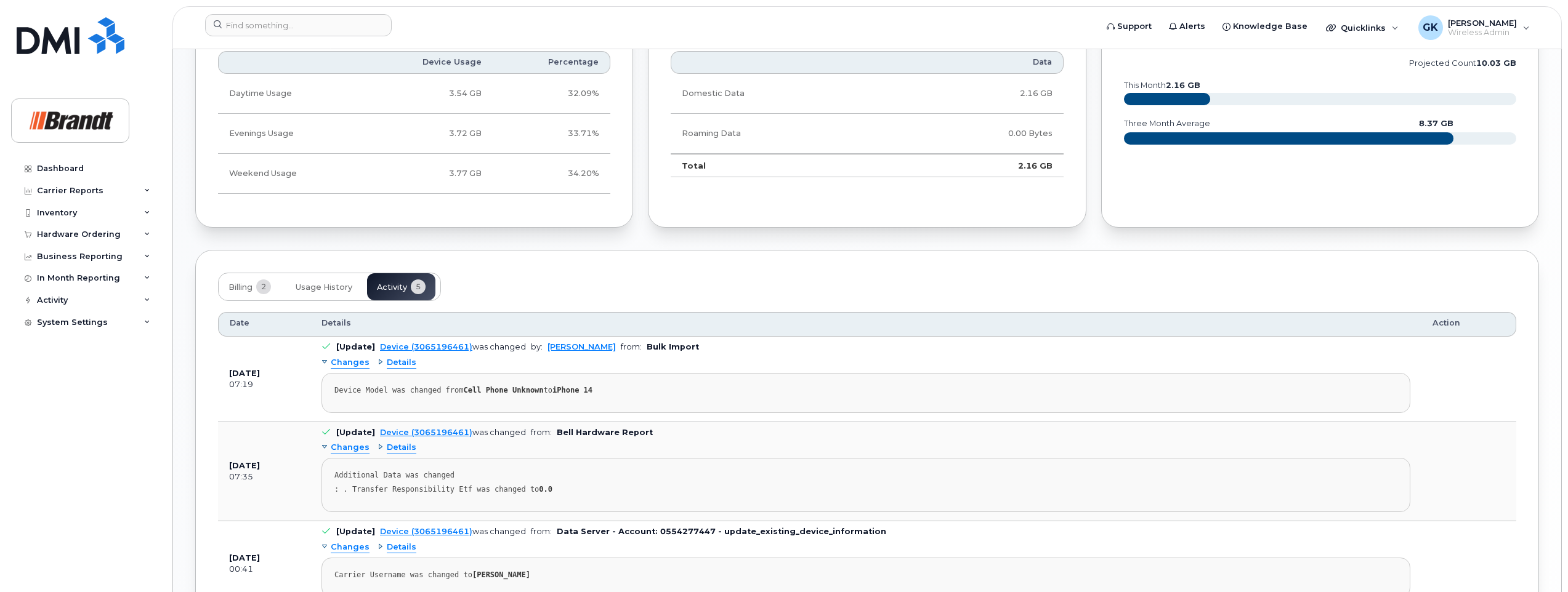
scroll to position [648, 0]
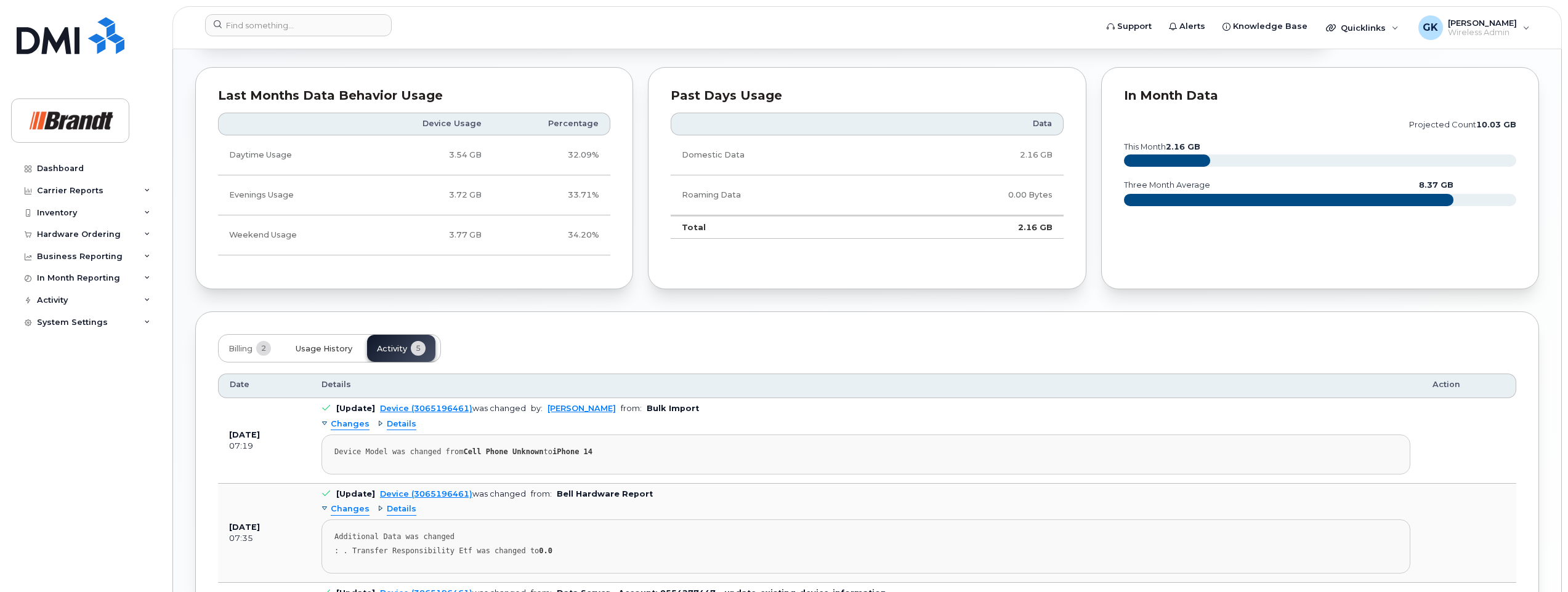
click at [322, 349] on span "Usage History" at bounding box center [324, 349] width 57 height 10
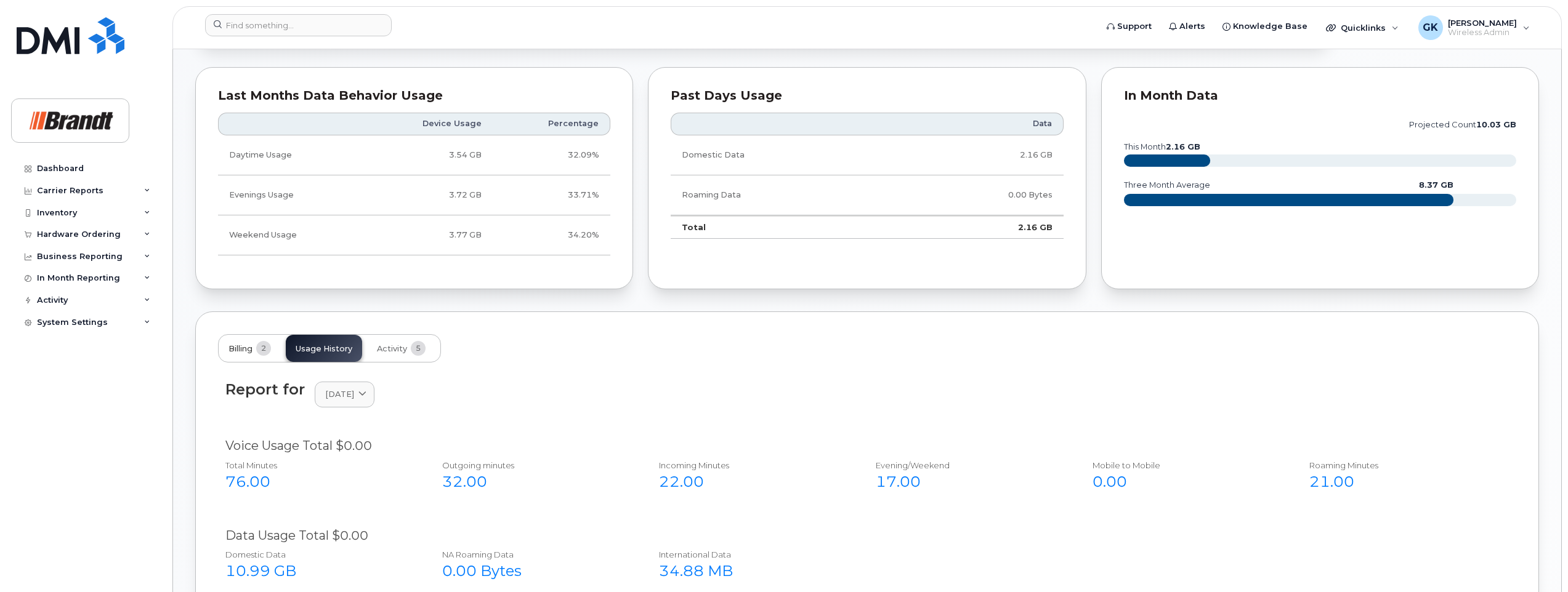
click at [239, 345] on span "Billing" at bounding box center [240, 349] width 24 height 10
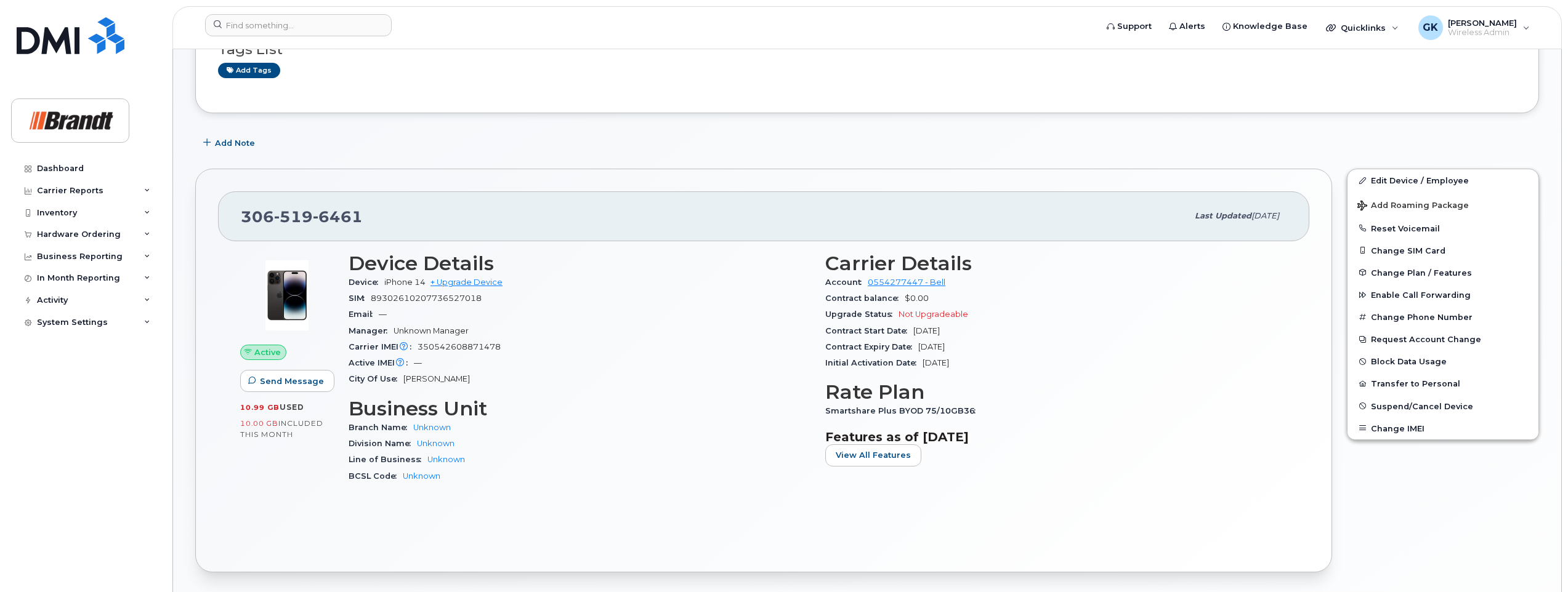
scroll to position [0, 0]
